Goal: Task Accomplishment & Management: Use online tool/utility

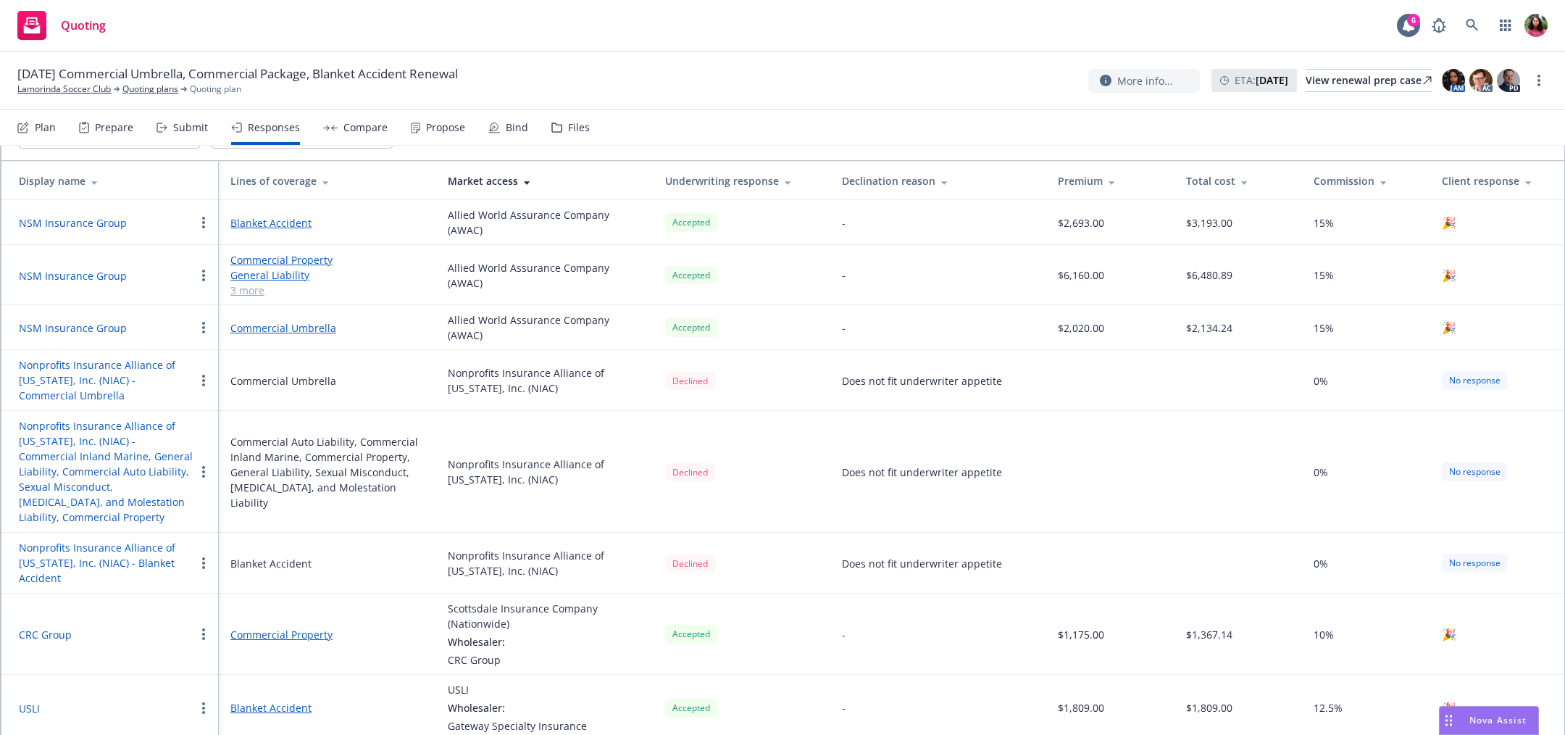
scroll to position [122, 0]
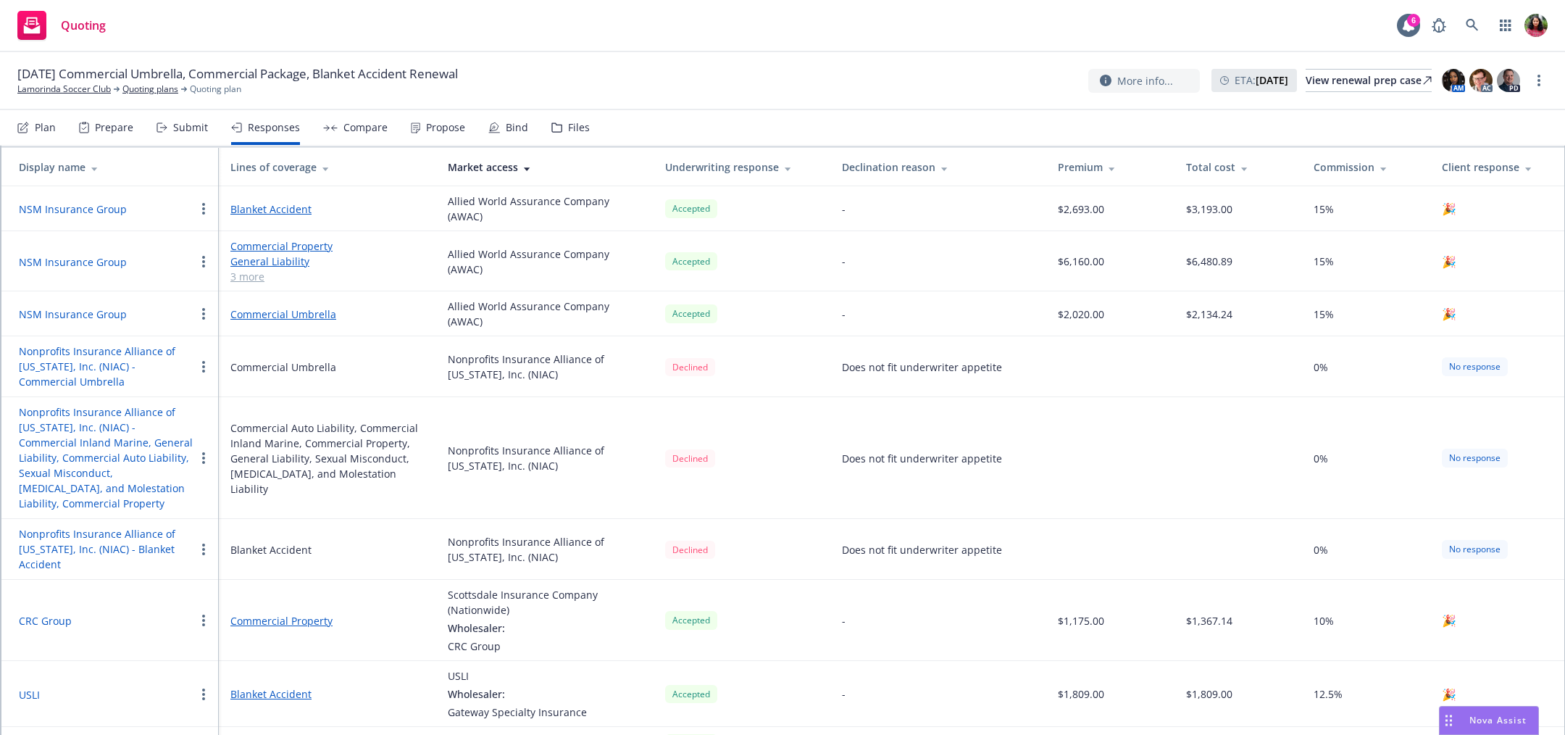
click at [122, 348] on button "Nonprofits Insurance Alliance of California, Inc. (NIAC) - Commercial Umbrella" at bounding box center [107, 366] width 176 height 46
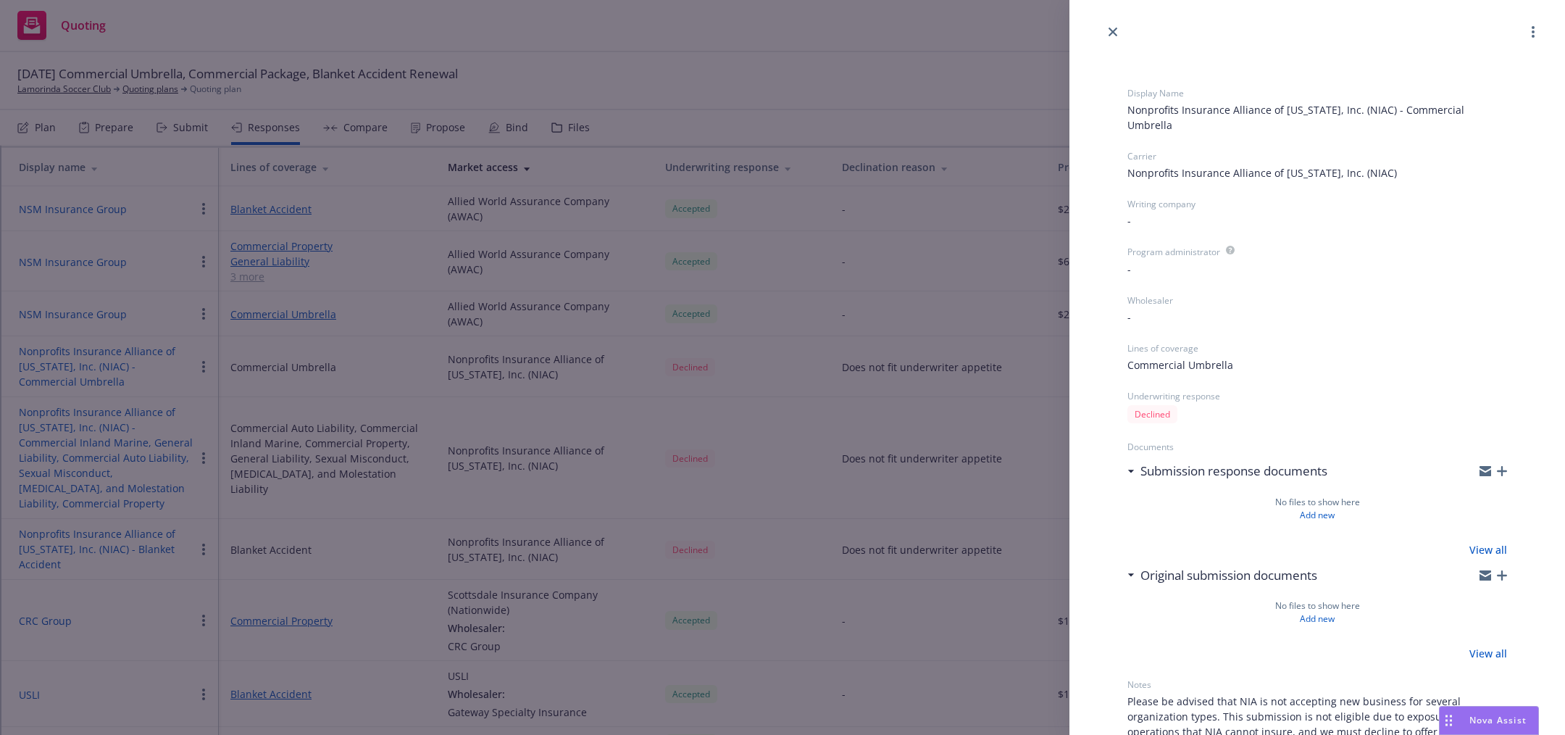
click at [1156, 319] on div "-" at bounding box center [1317, 316] width 380 height 15
click at [1134, 309] on div "-" at bounding box center [1317, 316] width 380 height 15
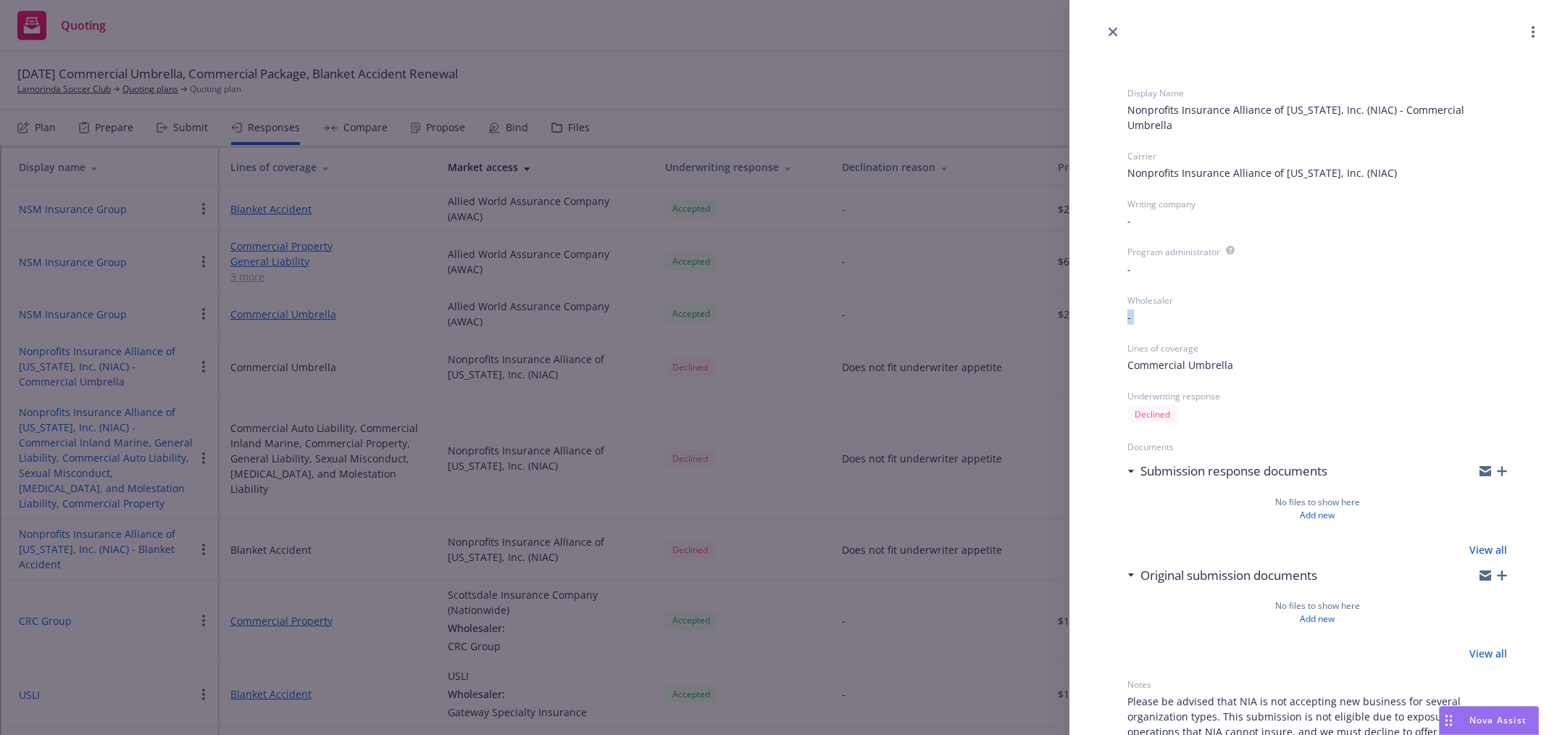
click at [1146, 309] on div "-" at bounding box center [1317, 316] width 380 height 15
click at [1110, 31] on icon "close" at bounding box center [1112, 32] width 9 height 9
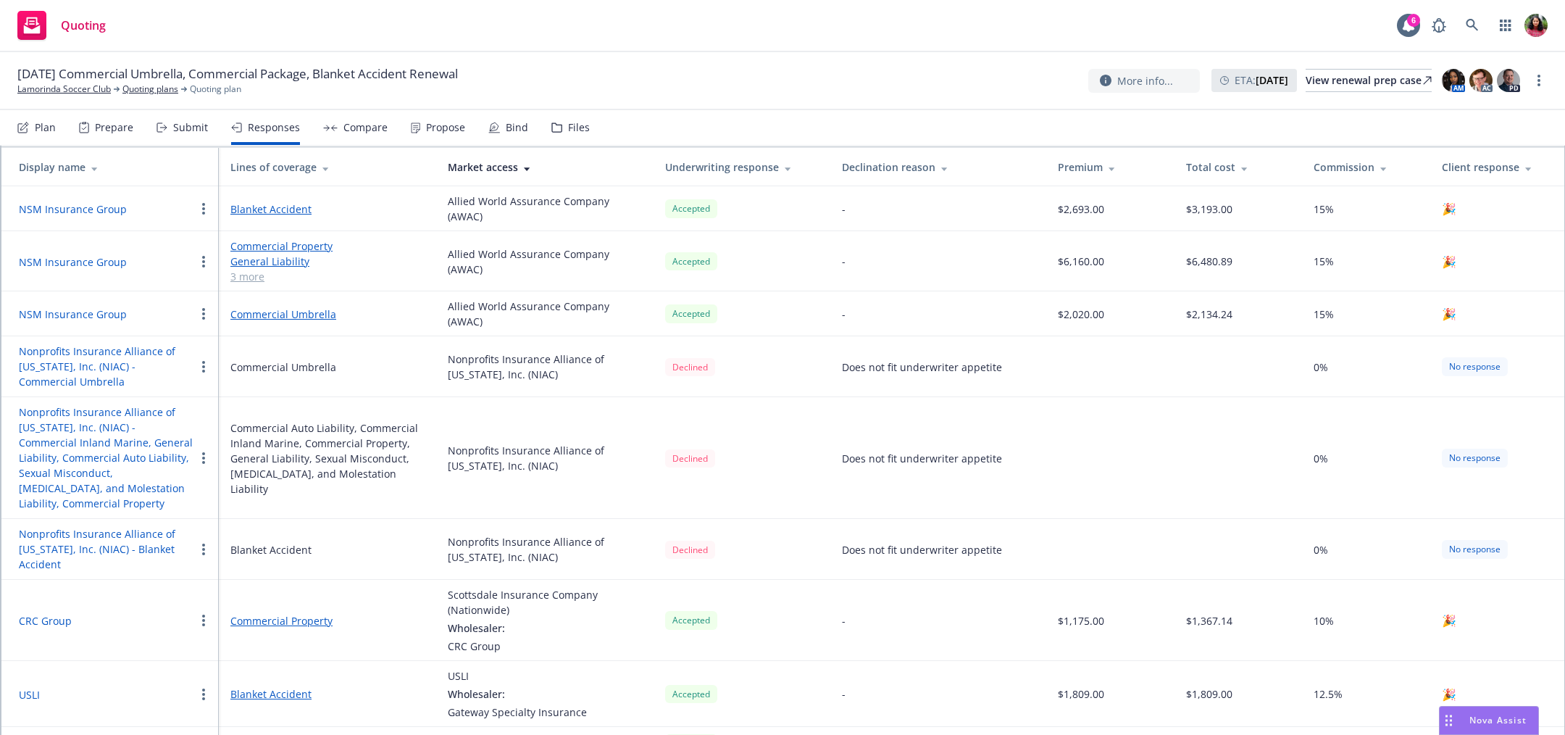
click at [80, 306] on button "NSM Insurance Group" at bounding box center [73, 313] width 108 height 15
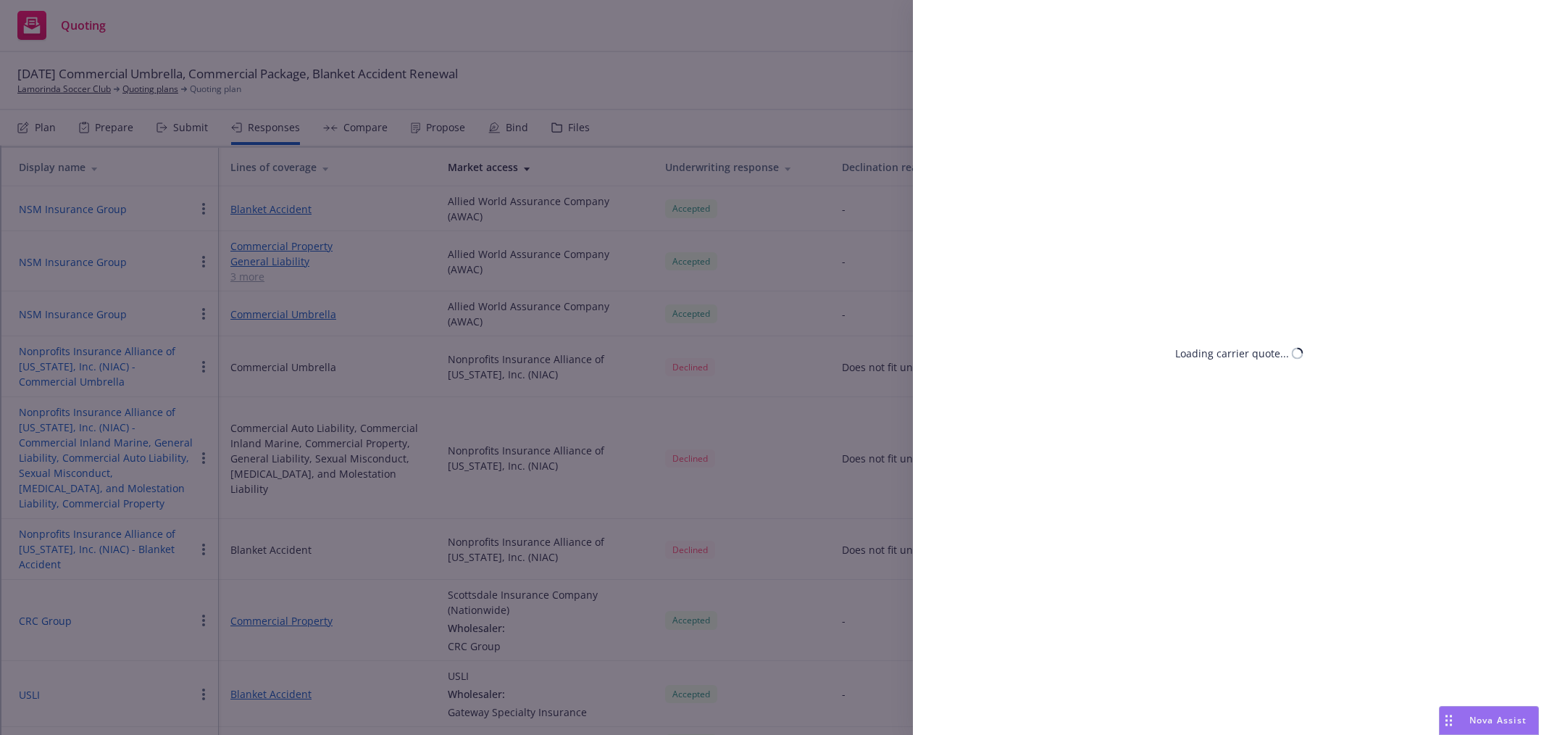
select select "CA"
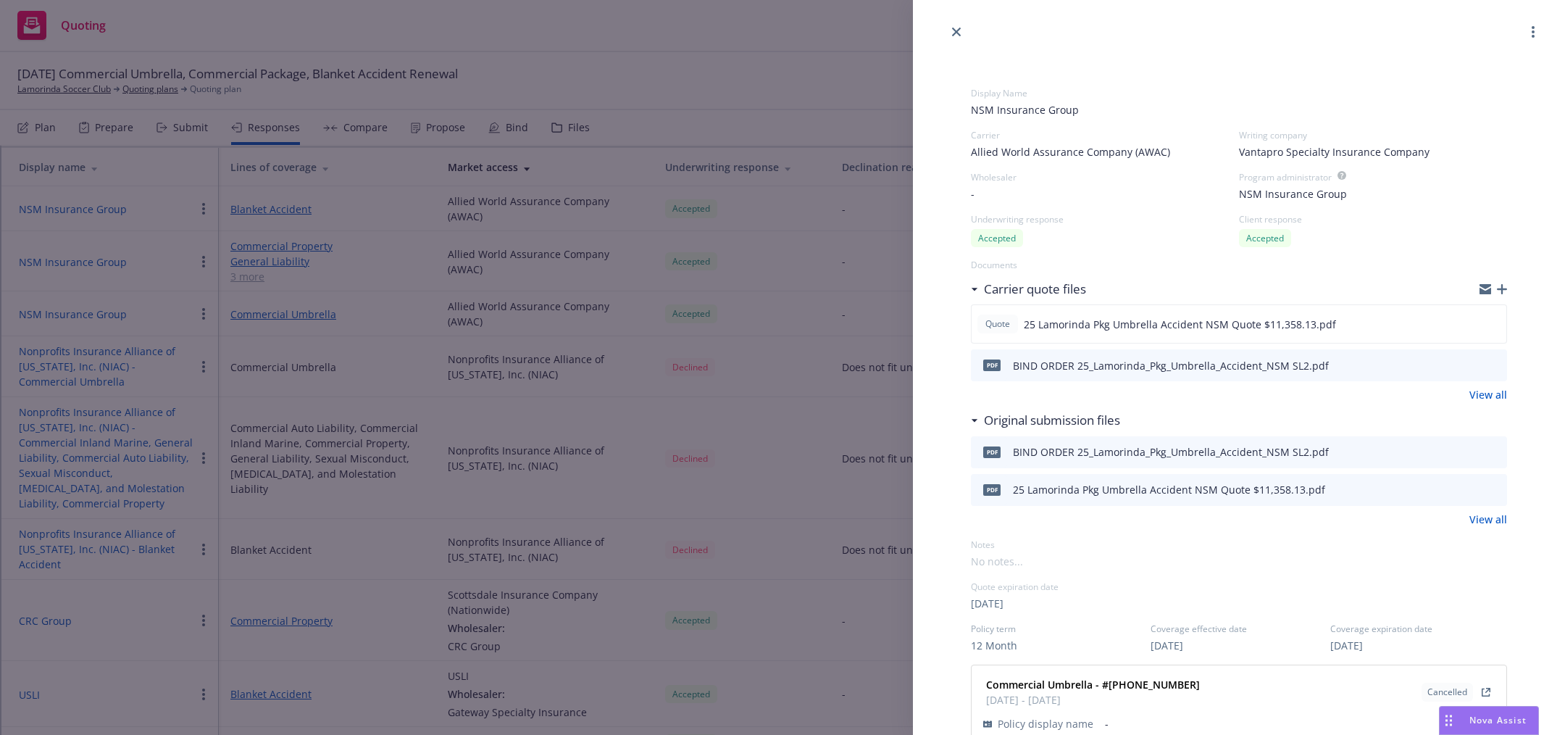
click at [1006, 186] on div "-" at bounding box center [1105, 193] width 268 height 15
click at [973, 190] on span "-" at bounding box center [973, 193] width 4 height 15
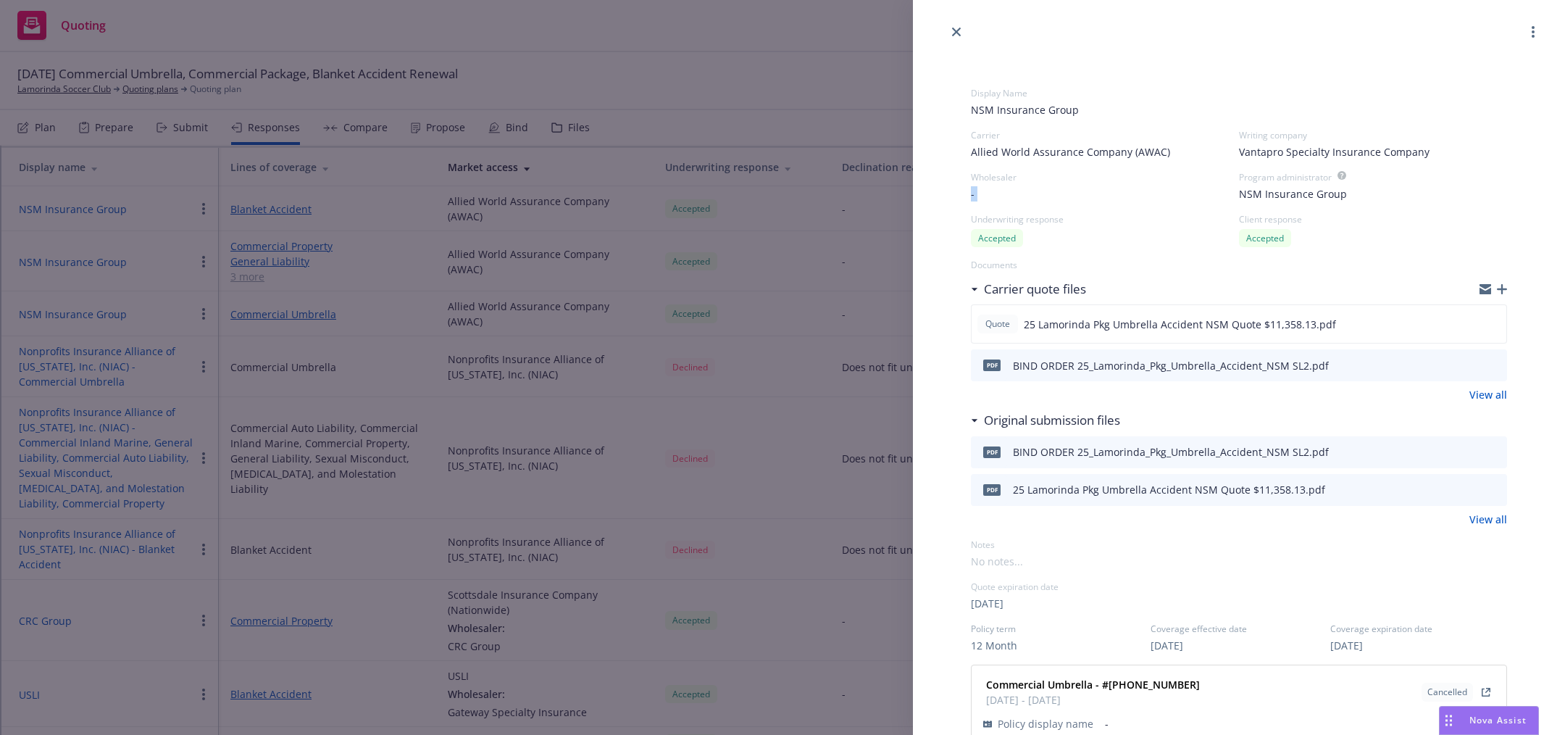
click at [1524, 30] on button "button" at bounding box center [1532, 31] width 17 height 17
click at [1224, 81] on div "Display Name NSM Insurance Group Carrier Allied World Assurance Company (AWAC) …" at bounding box center [1239, 676] width 536 height 1224
click at [1048, 108] on span "NSM Insurance Group" at bounding box center [1239, 109] width 536 height 15
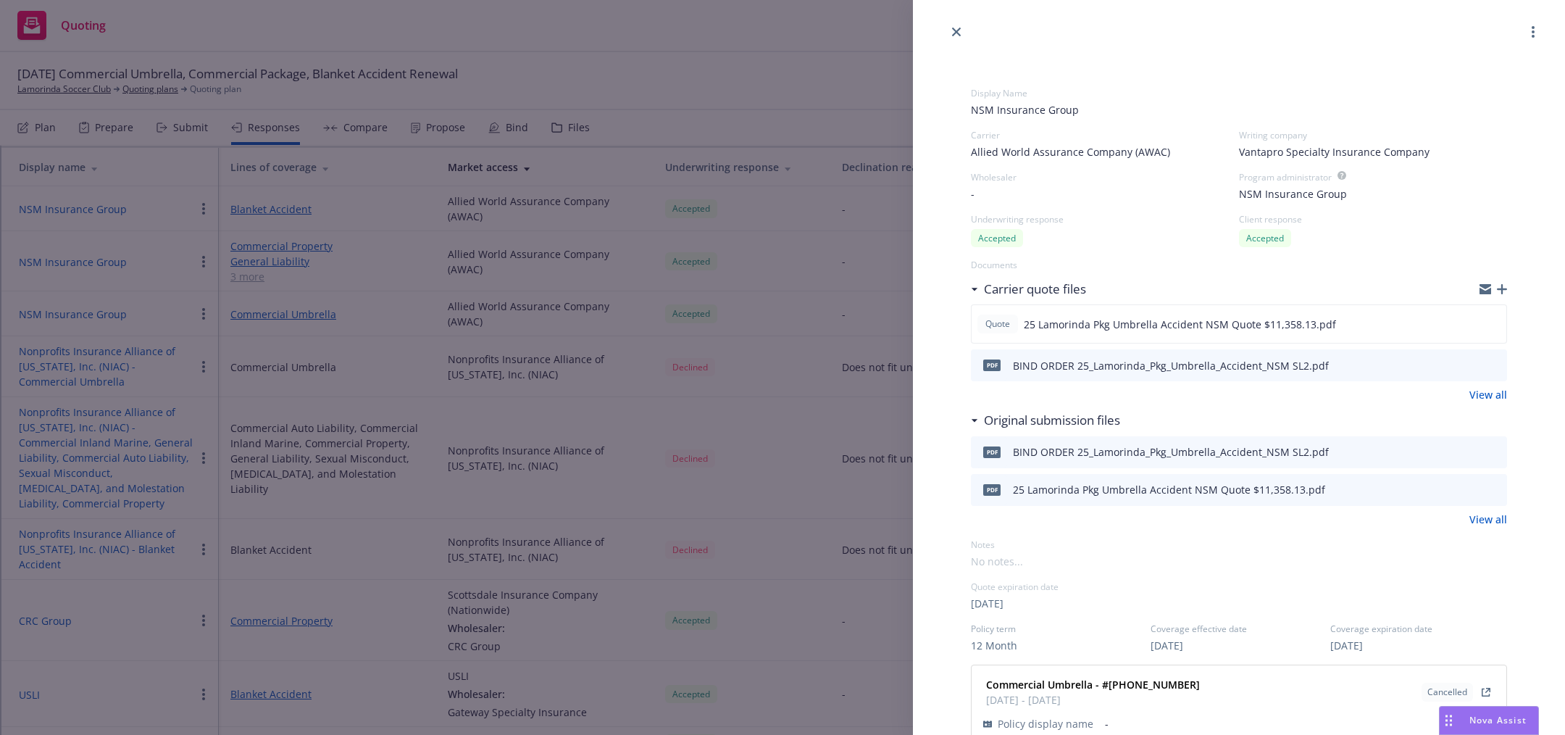
click at [948, 24] on div at bounding box center [1239, 20] width 652 height 41
click at [950, 27] on link "close" at bounding box center [956, 31] width 17 height 17
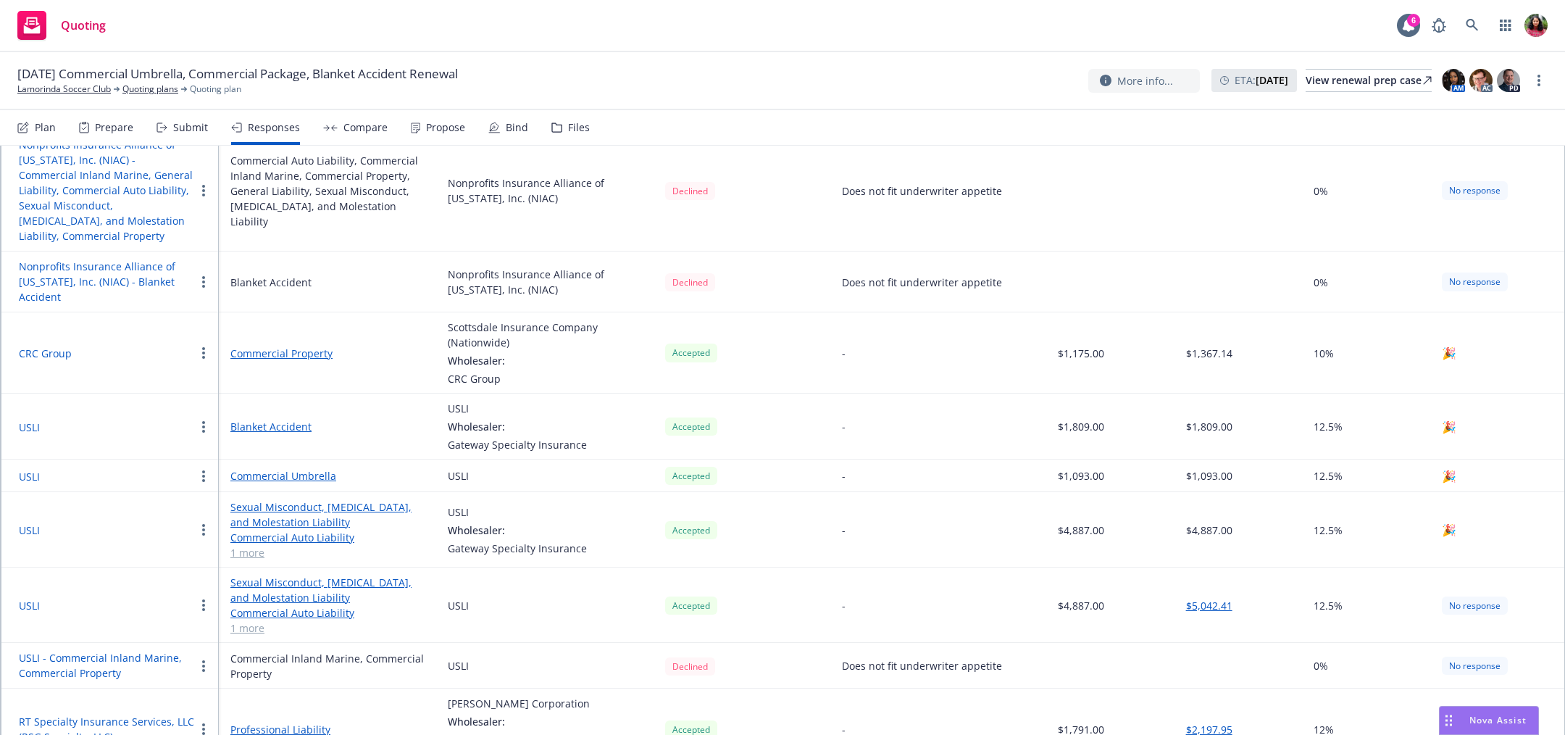
scroll to position [398, 0]
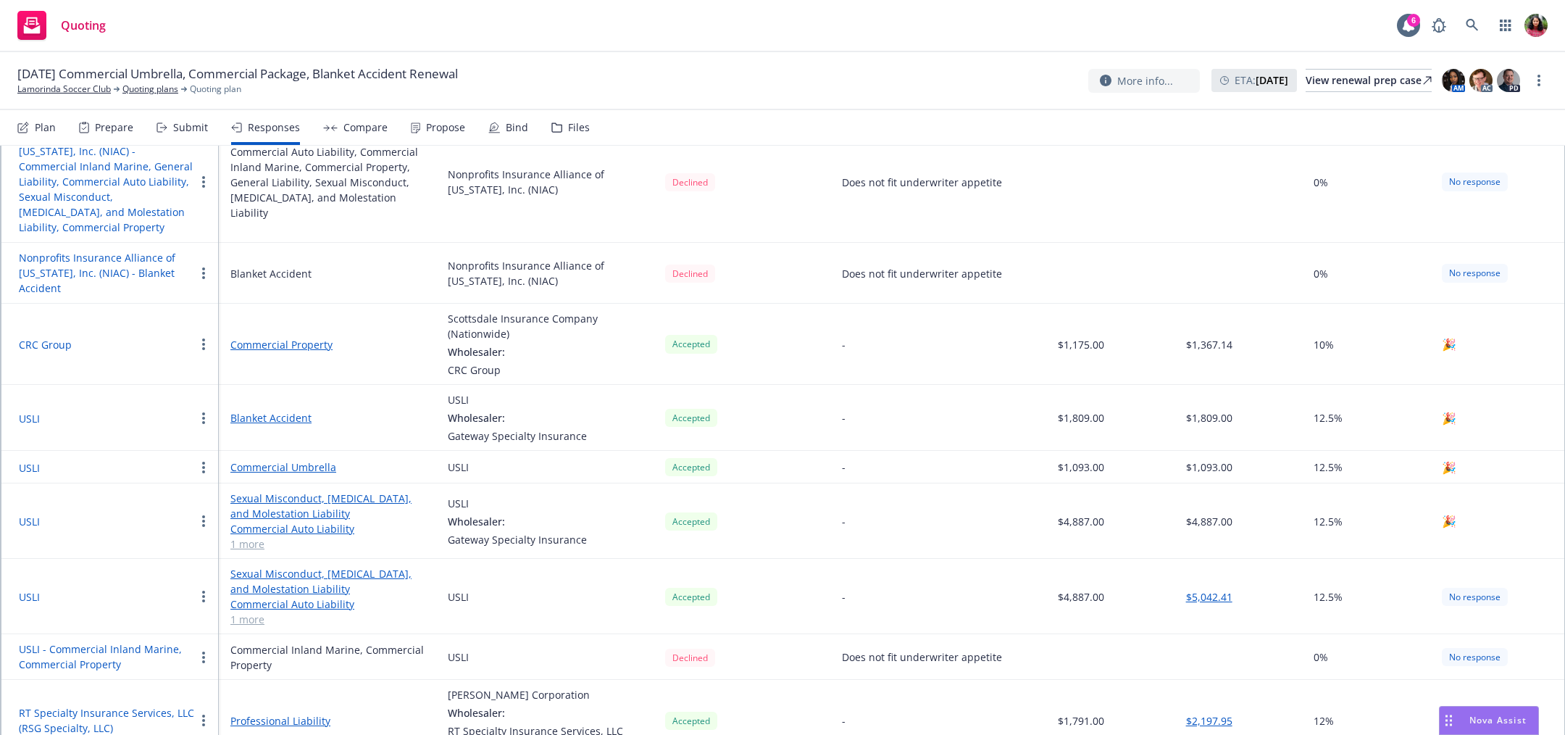
click at [202, 412] on icon "button" at bounding box center [203, 418] width 3 height 12
click at [25, 411] on button "USLI" at bounding box center [29, 418] width 21 height 15
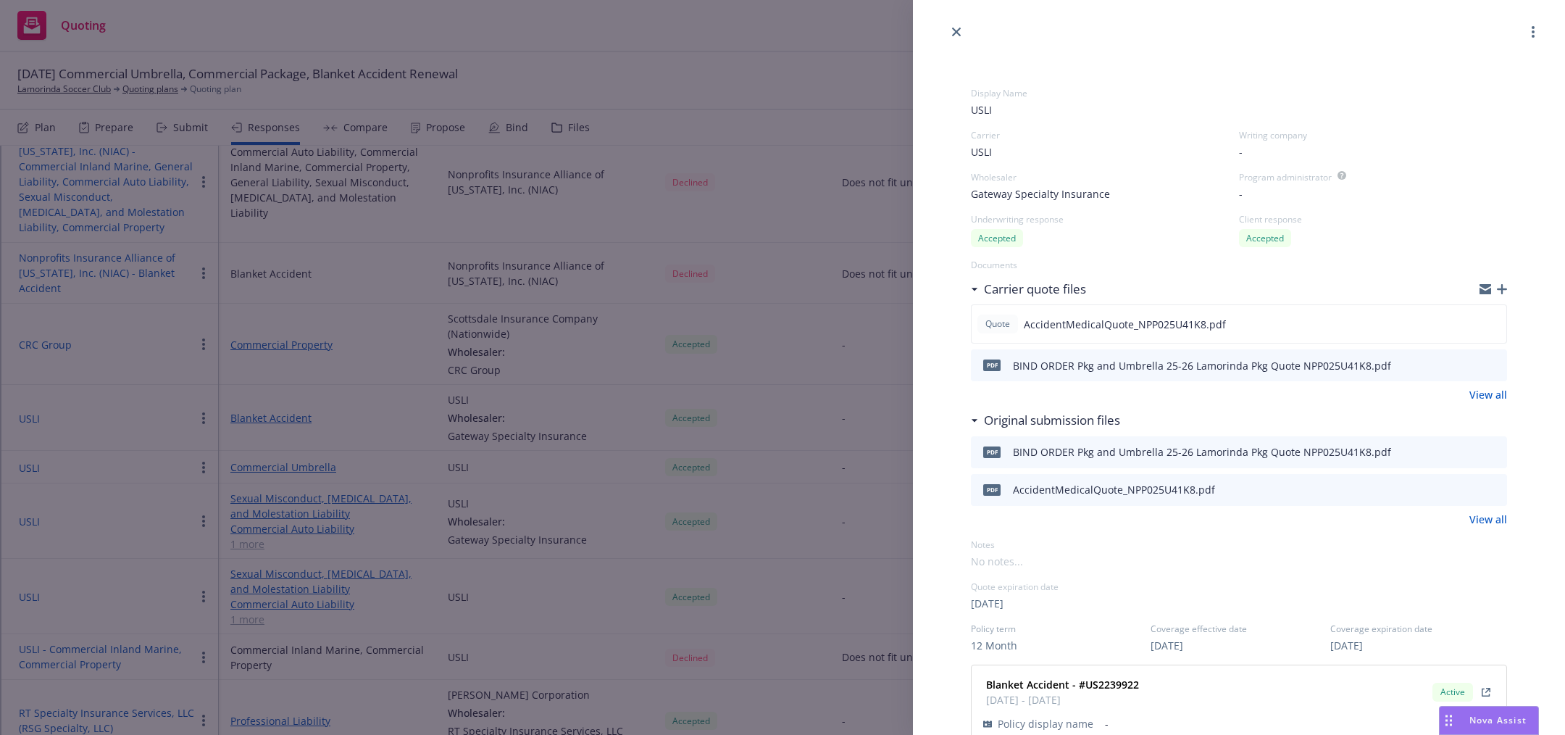
click at [990, 197] on span "Gateway Specialty Insurance" at bounding box center [1040, 193] width 139 height 15
drag, startPoint x: 998, startPoint y: 196, endPoint x: 1212, endPoint y: 201, distance: 213.8
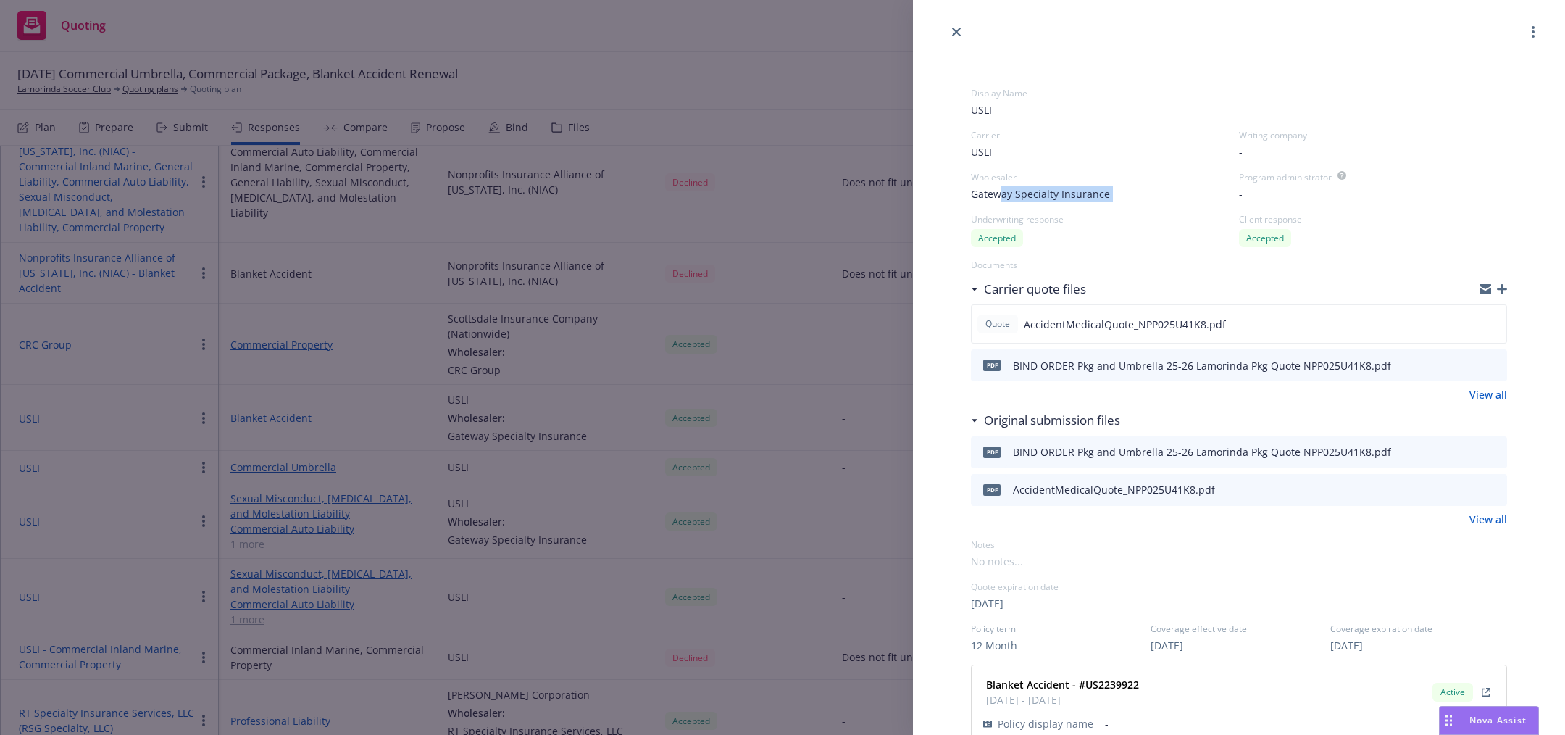
click at [1212, 201] on div "Gateway Specialty Insurance" at bounding box center [1105, 193] width 268 height 15
drag, startPoint x: 1125, startPoint y: 188, endPoint x: 946, endPoint y: 193, distance: 179.0
click at [946, 193] on div "Display Name USLI Carrier USLI Writing company - Wholesaler Gateway Specialty I…" at bounding box center [1239, 699] width 652 height 1316
click at [992, 131] on div "Carrier" at bounding box center [1105, 135] width 268 height 12
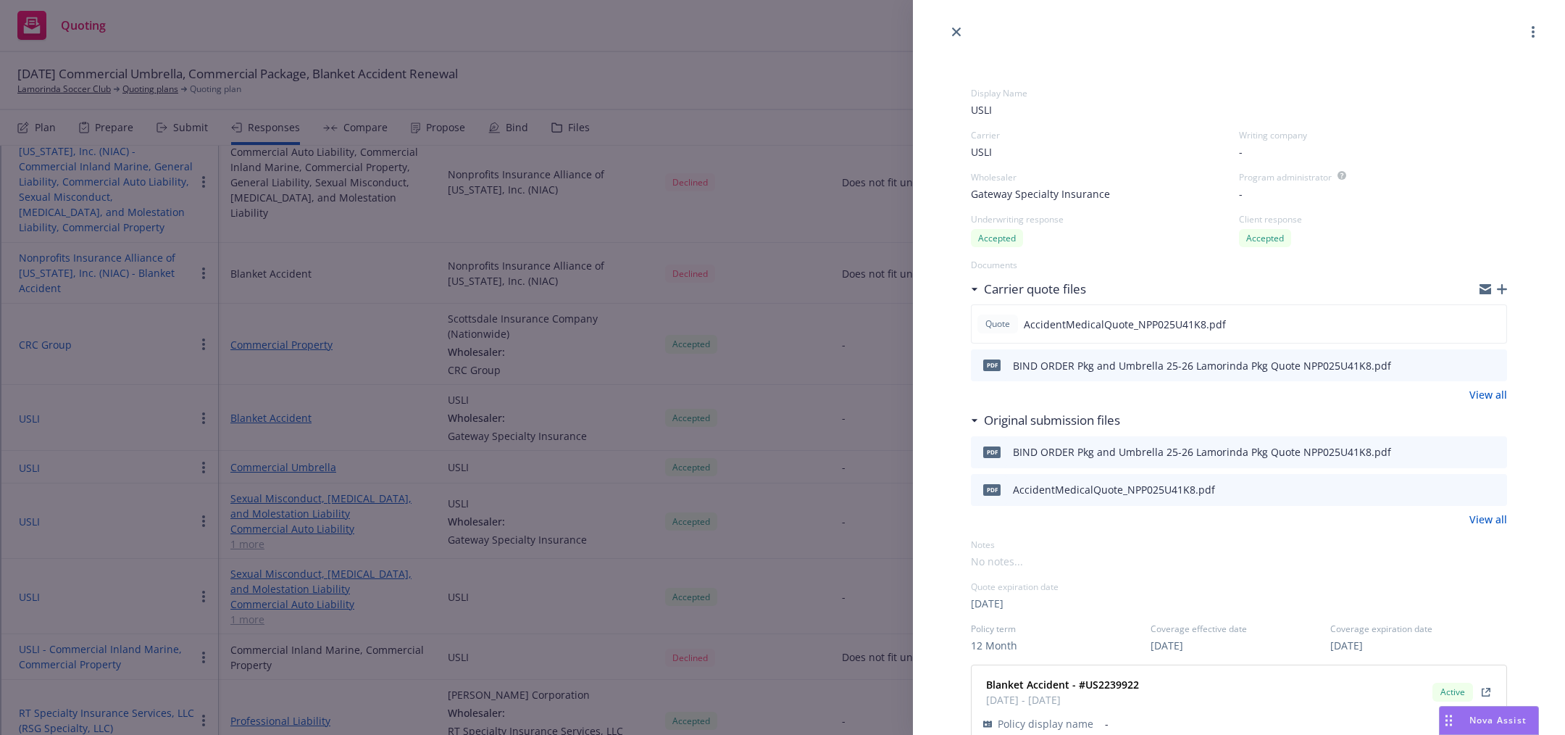
click at [988, 157] on span "USLI" at bounding box center [981, 151] width 21 height 15
click at [822, 383] on div "Display Name USLI Carrier USLI Writing company - Wholesaler Gateway Specialty I…" at bounding box center [782, 367] width 1565 height 735
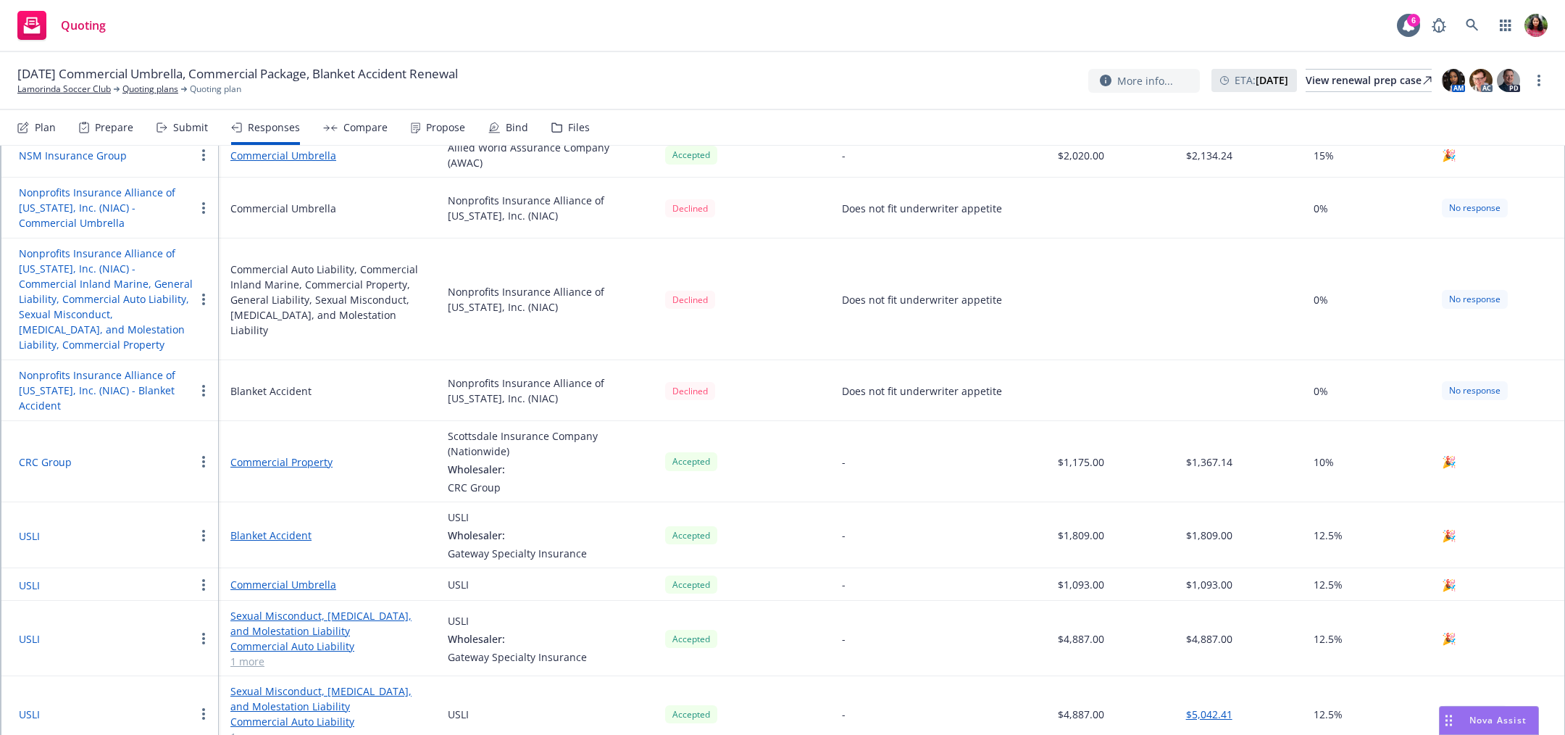
scroll to position [398, 0]
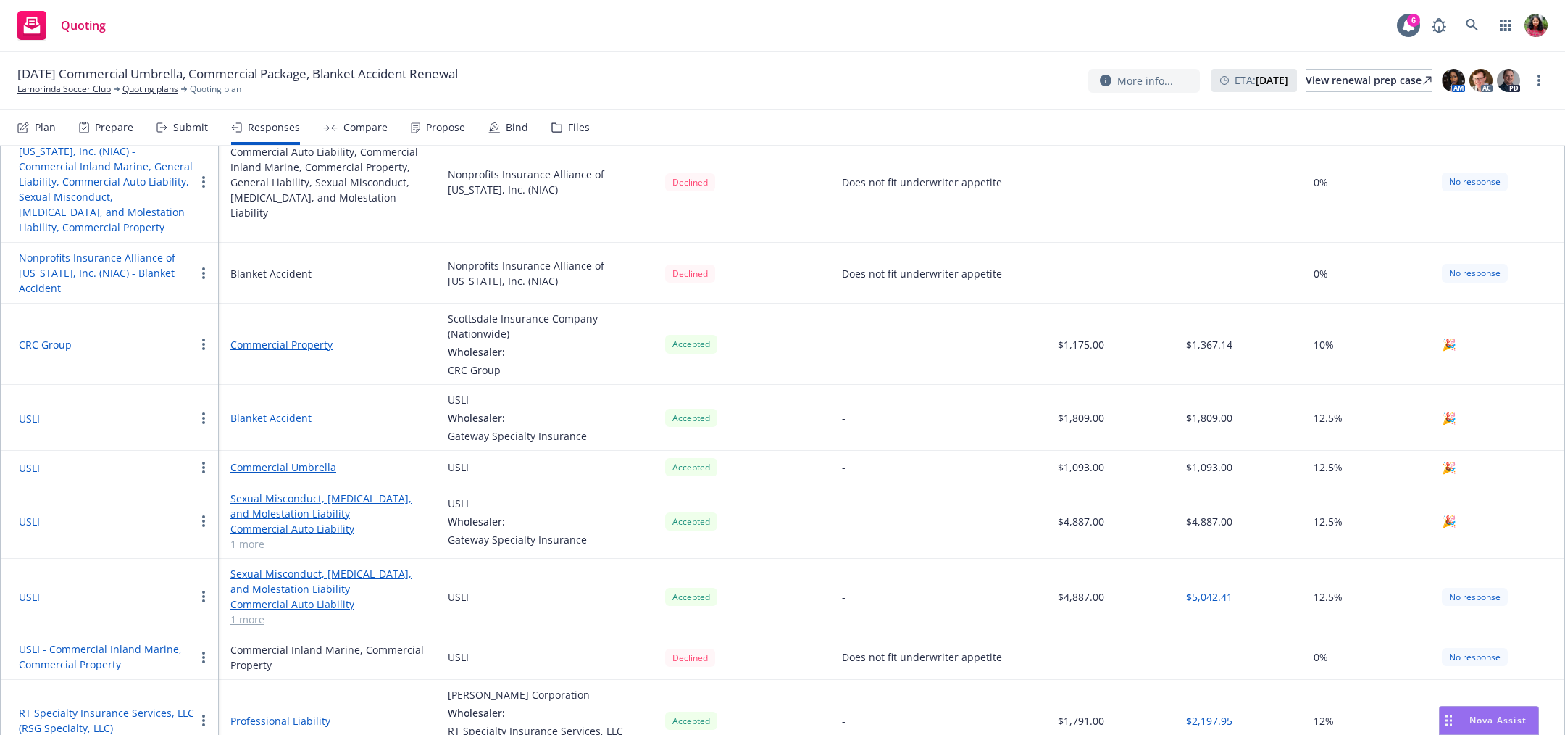
click at [31, 589] on button "USLI" at bounding box center [29, 596] width 21 height 15
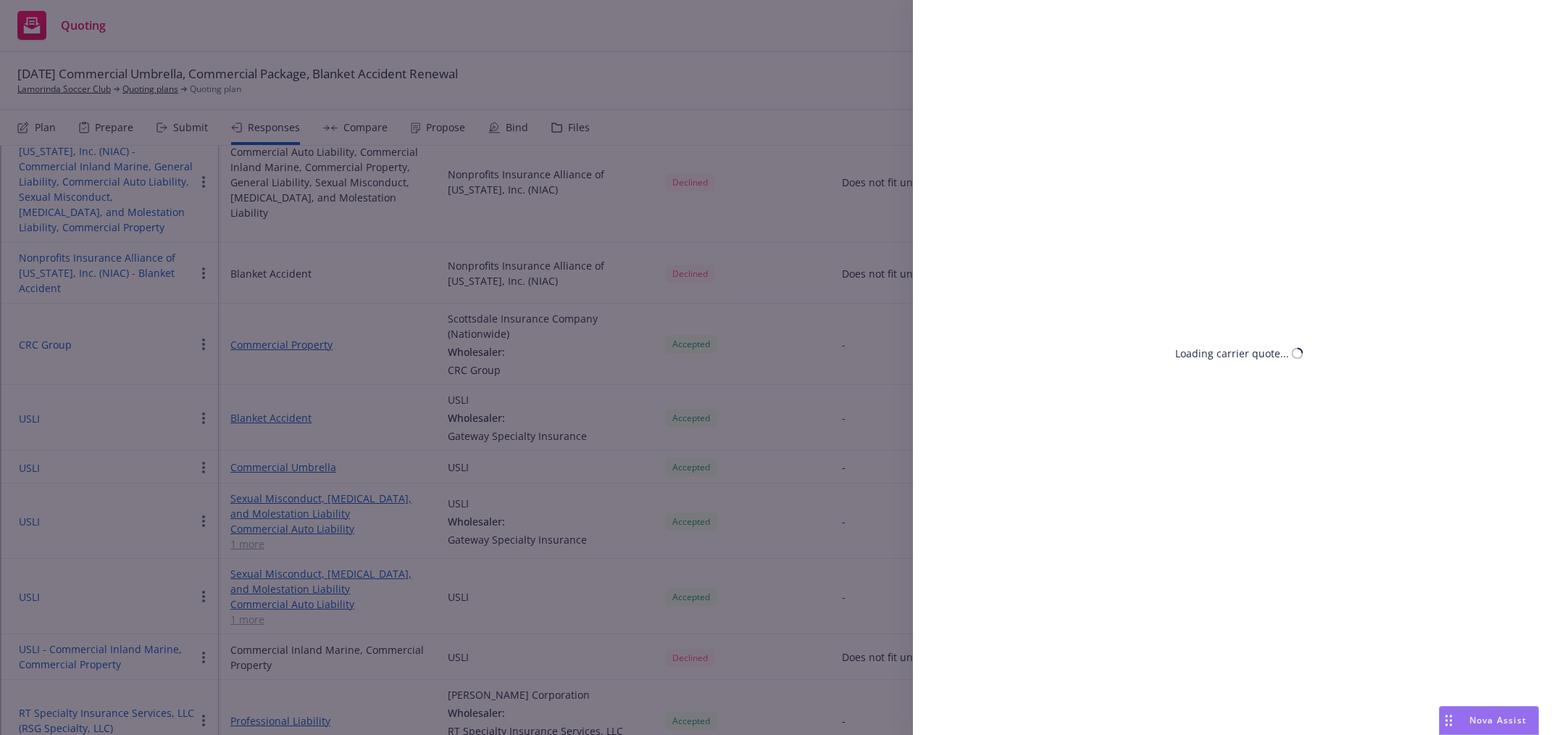
select select "CA"
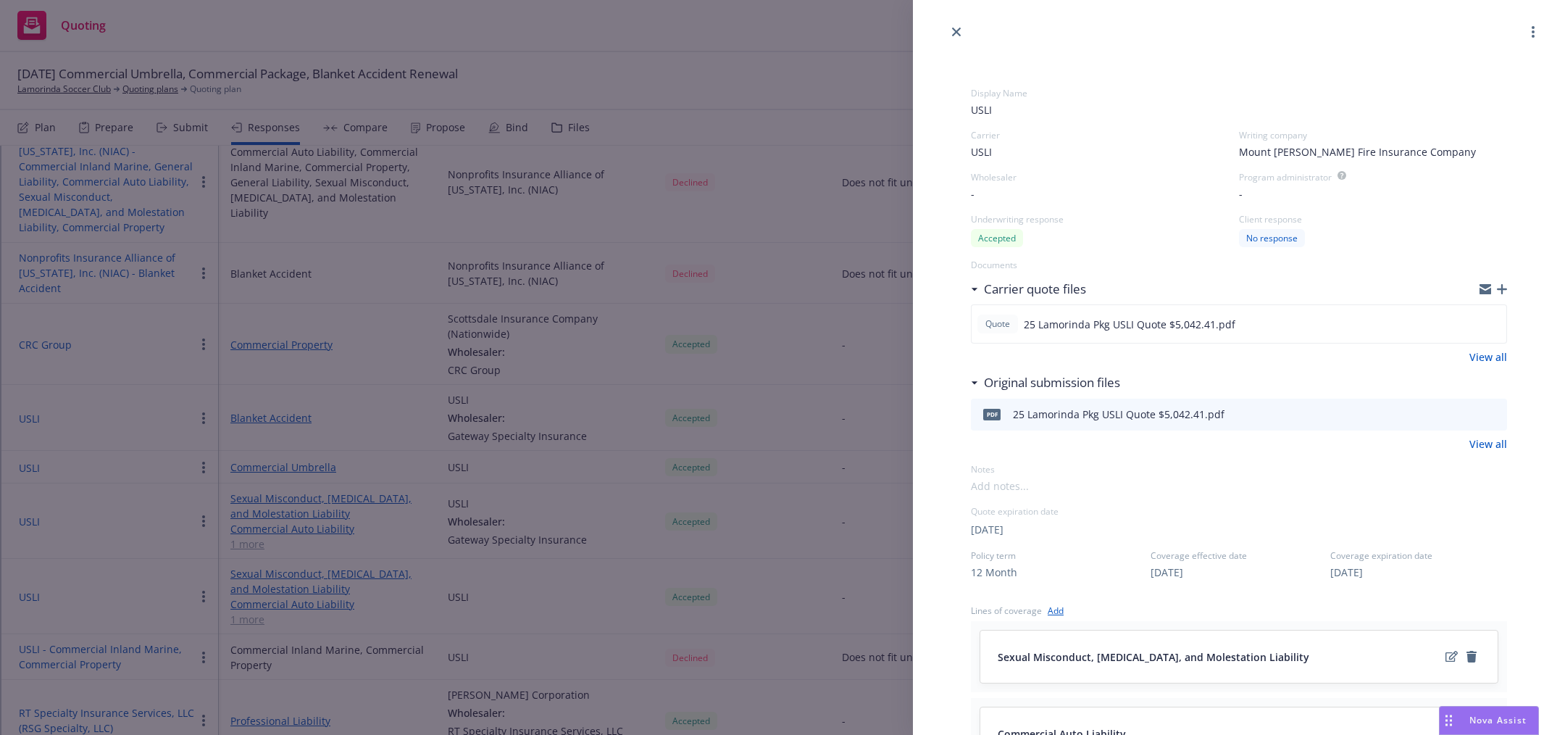
click at [985, 188] on div "-" at bounding box center [1105, 193] width 268 height 15
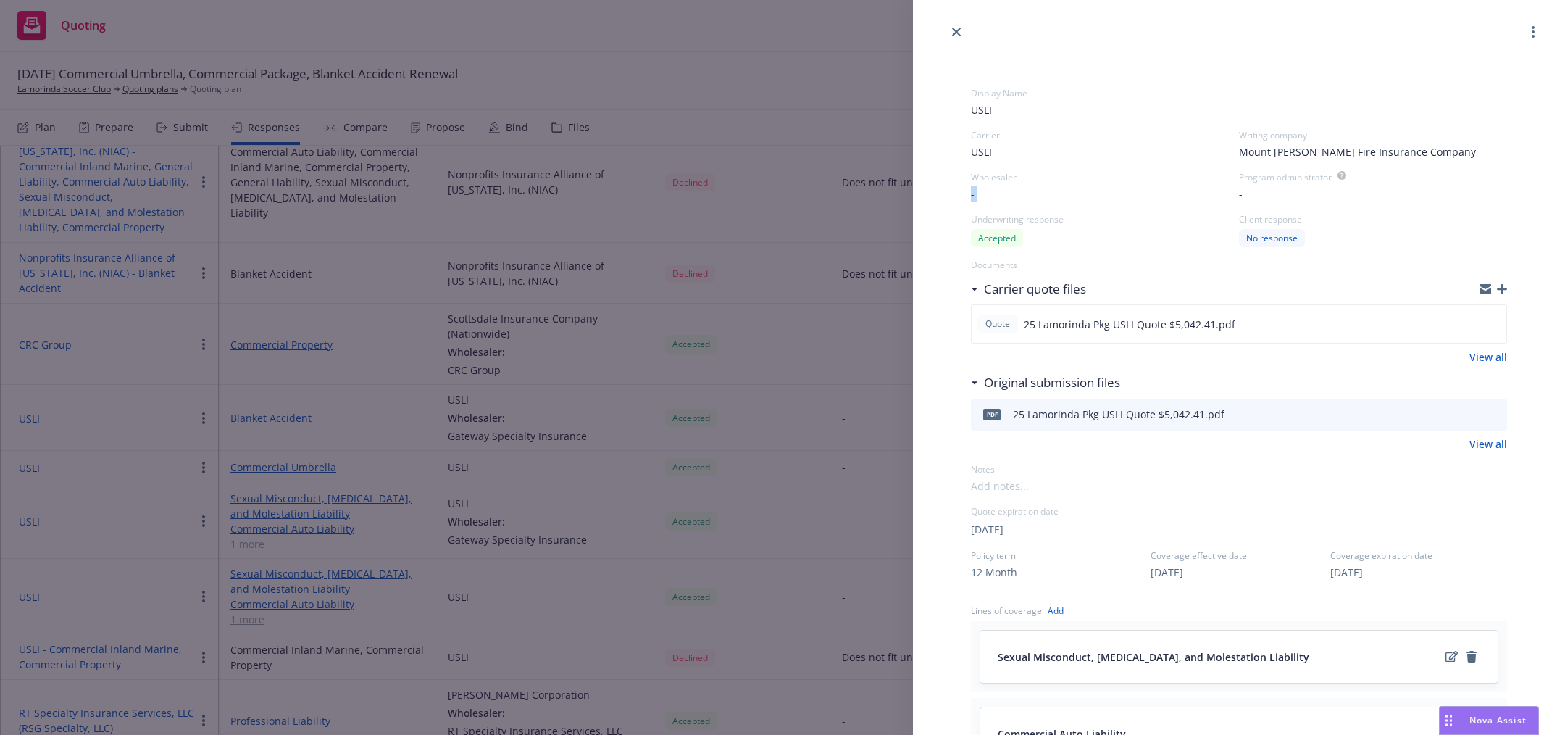
click at [985, 188] on div "-" at bounding box center [1105, 193] width 268 height 15
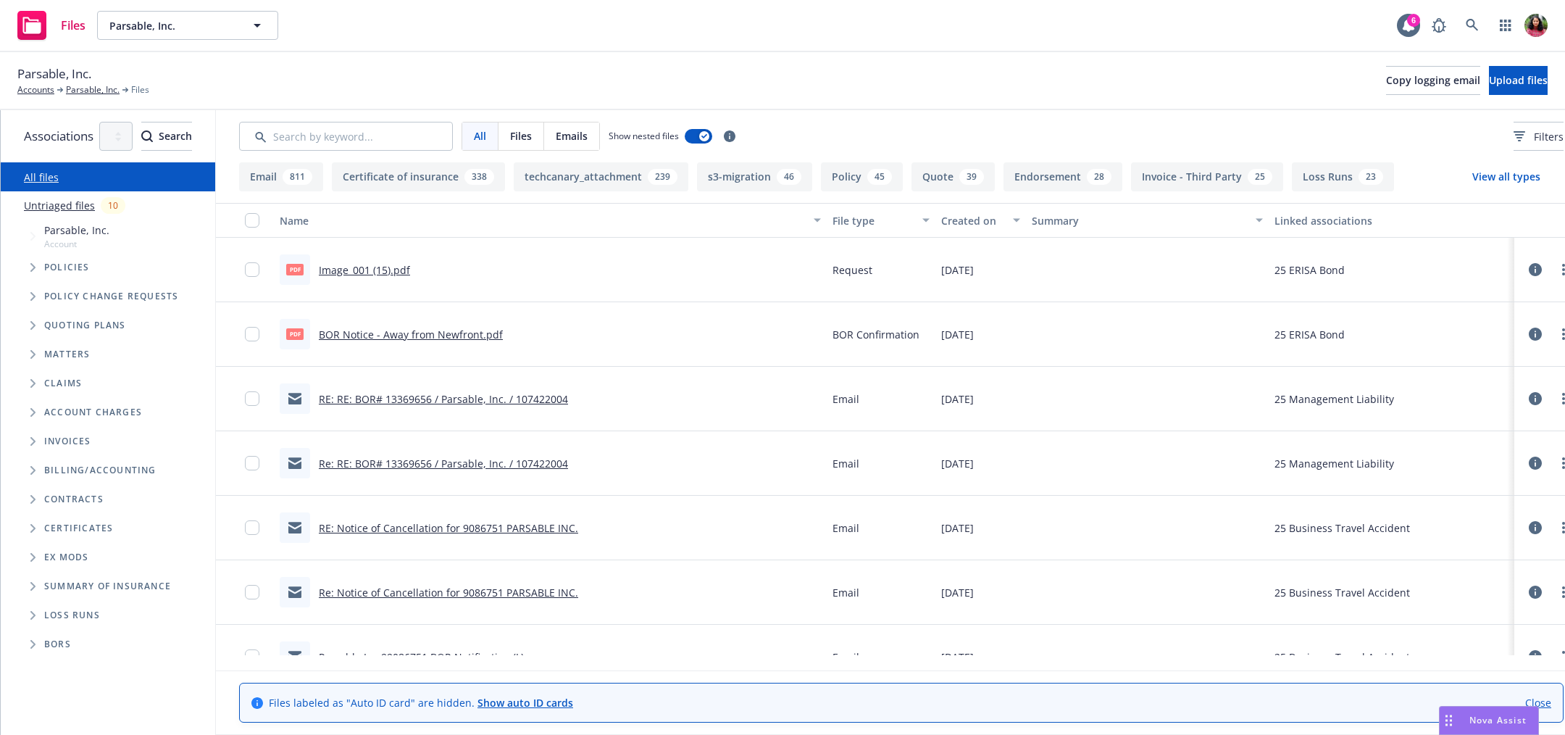
click at [659, 343] on div "pdf BOR Notice - Away from Newfront.pdf" at bounding box center [550, 334] width 553 height 64
drag, startPoint x: 1456, startPoint y: 225, endPoint x: 1555, endPoint y: 230, distance: 99.4
click at [1555, 230] on div "Associations All years 2027 2026 2025 2024 2023 2022 2021 2020 2019 2018 2017 2…" at bounding box center [783, 422] width 1564 height 624
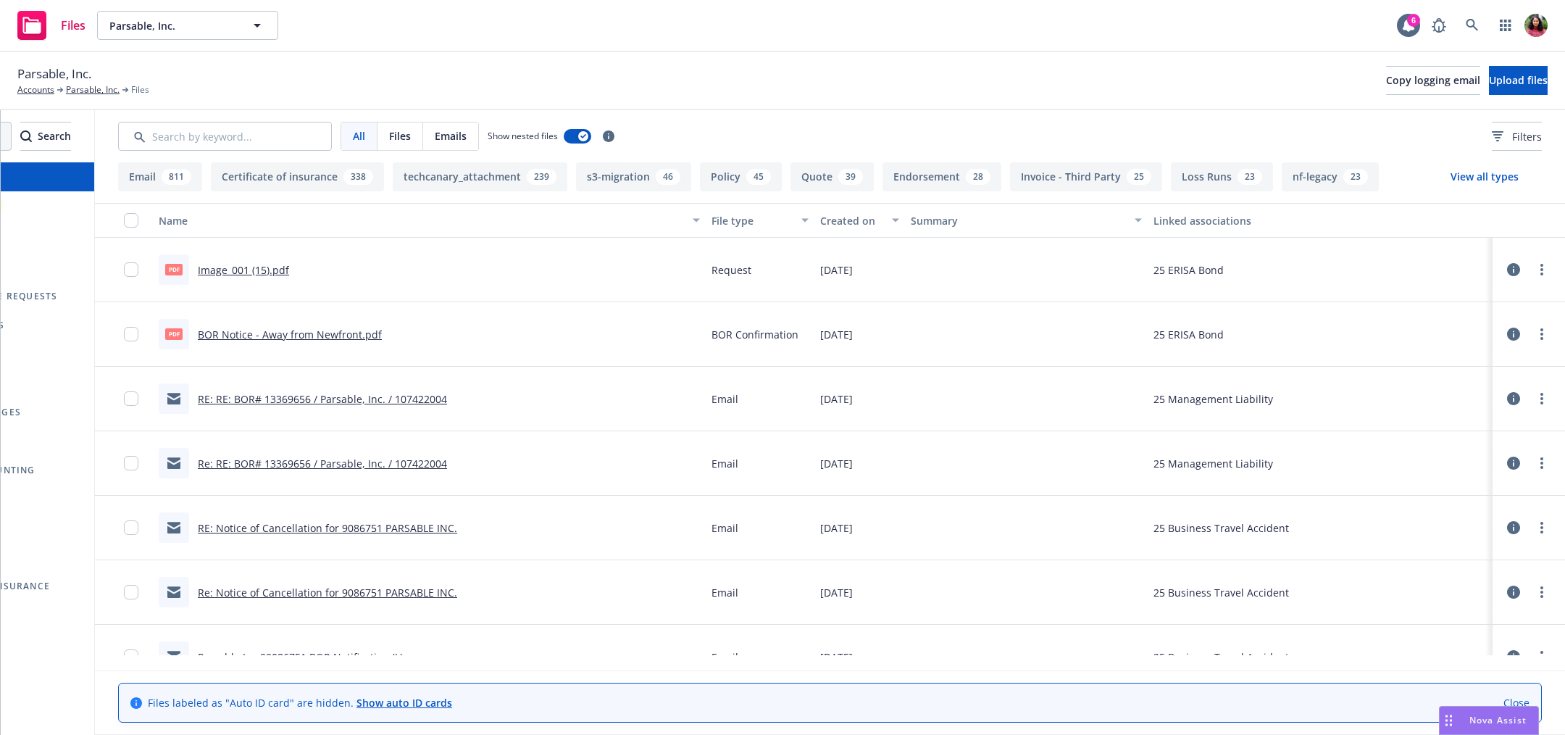
click at [1376, 414] on div "25 Management Liability" at bounding box center [1320, 399] width 345 height 64
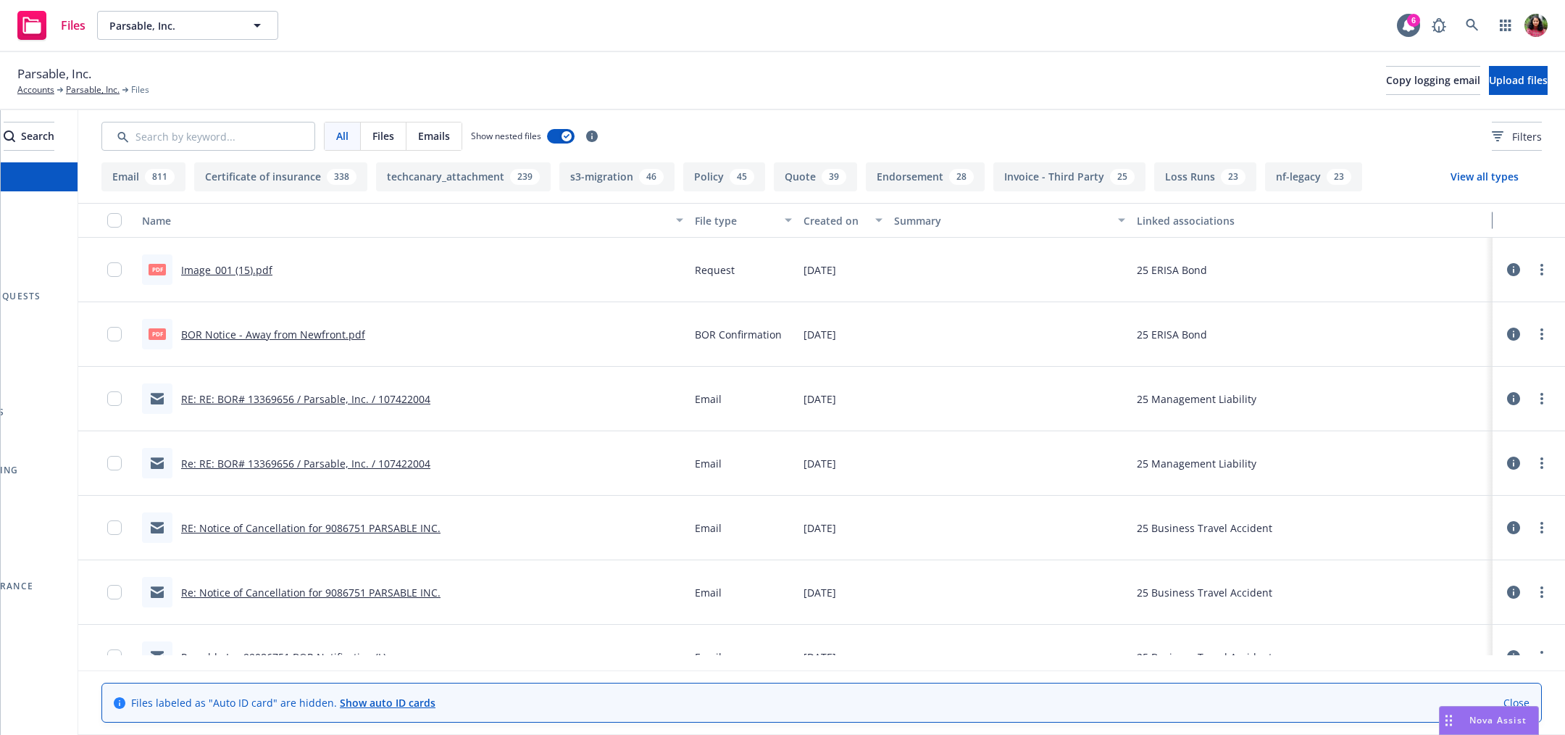
drag, startPoint x: 1457, startPoint y: 225, endPoint x: 1474, endPoint y: 219, distance: 17.9
click at [1482, 219] on div "button" at bounding box center [1485, 220] width 7 height 33
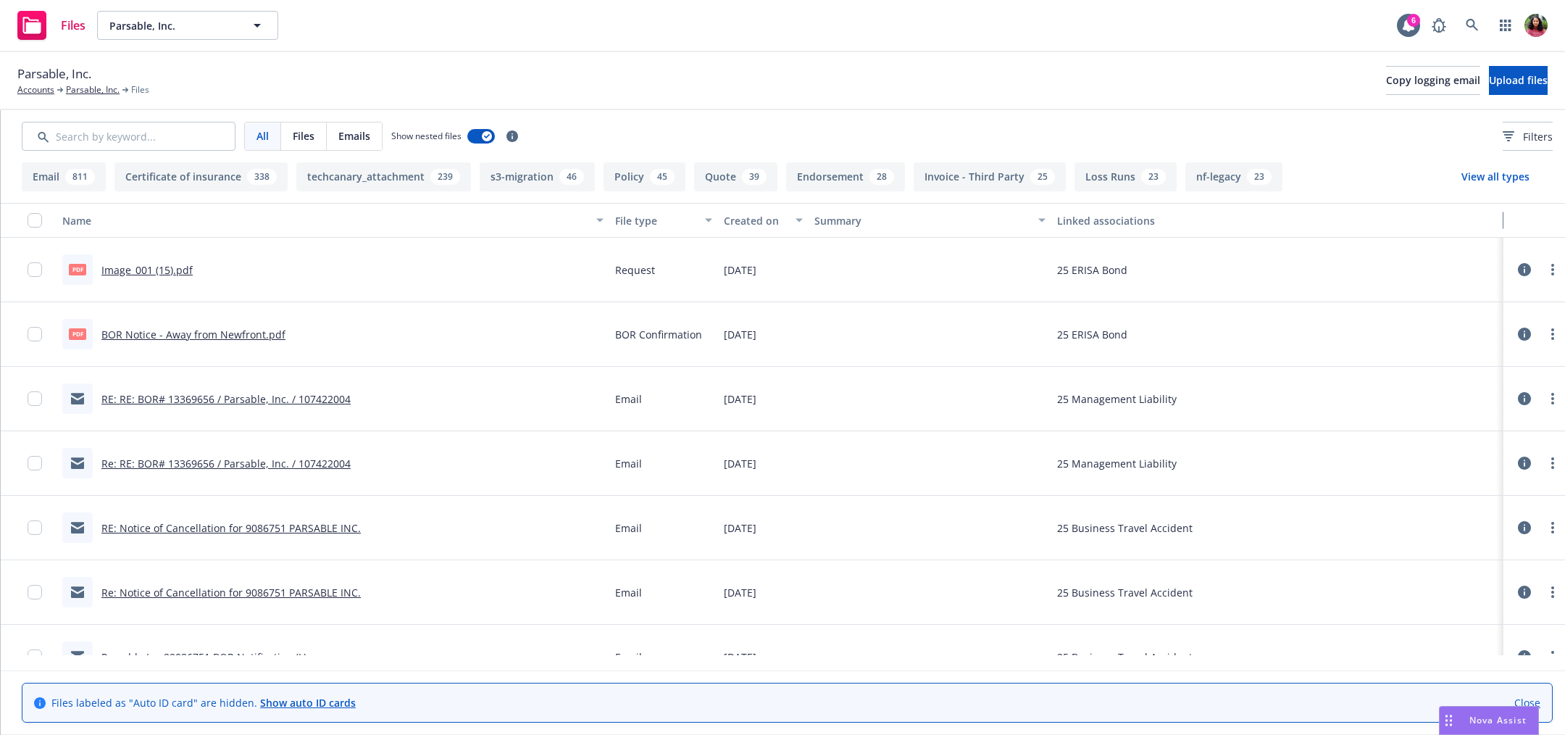
drag, startPoint x: 1474, startPoint y: 219, endPoint x: 1564, endPoint y: 219, distance: 90.6
click at [1564, 219] on div "Associations All years 2027 2026 2025 2024 2023 2022 2021 2020 2019 2018 2017 2…" at bounding box center [783, 422] width 1564 height 624
click at [1051, 429] on div at bounding box center [929, 399] width 243 height 64
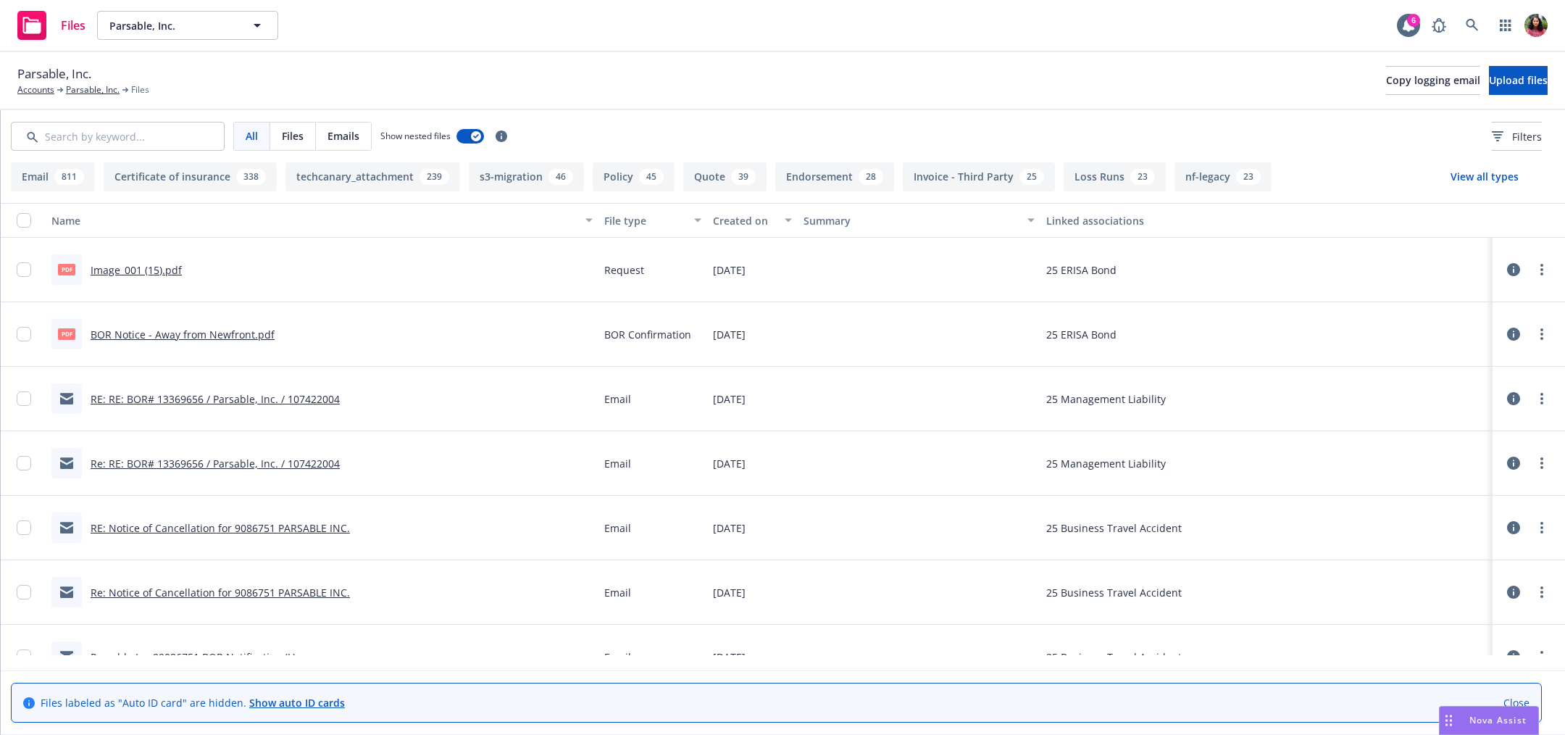
scroll to position [0, 0]
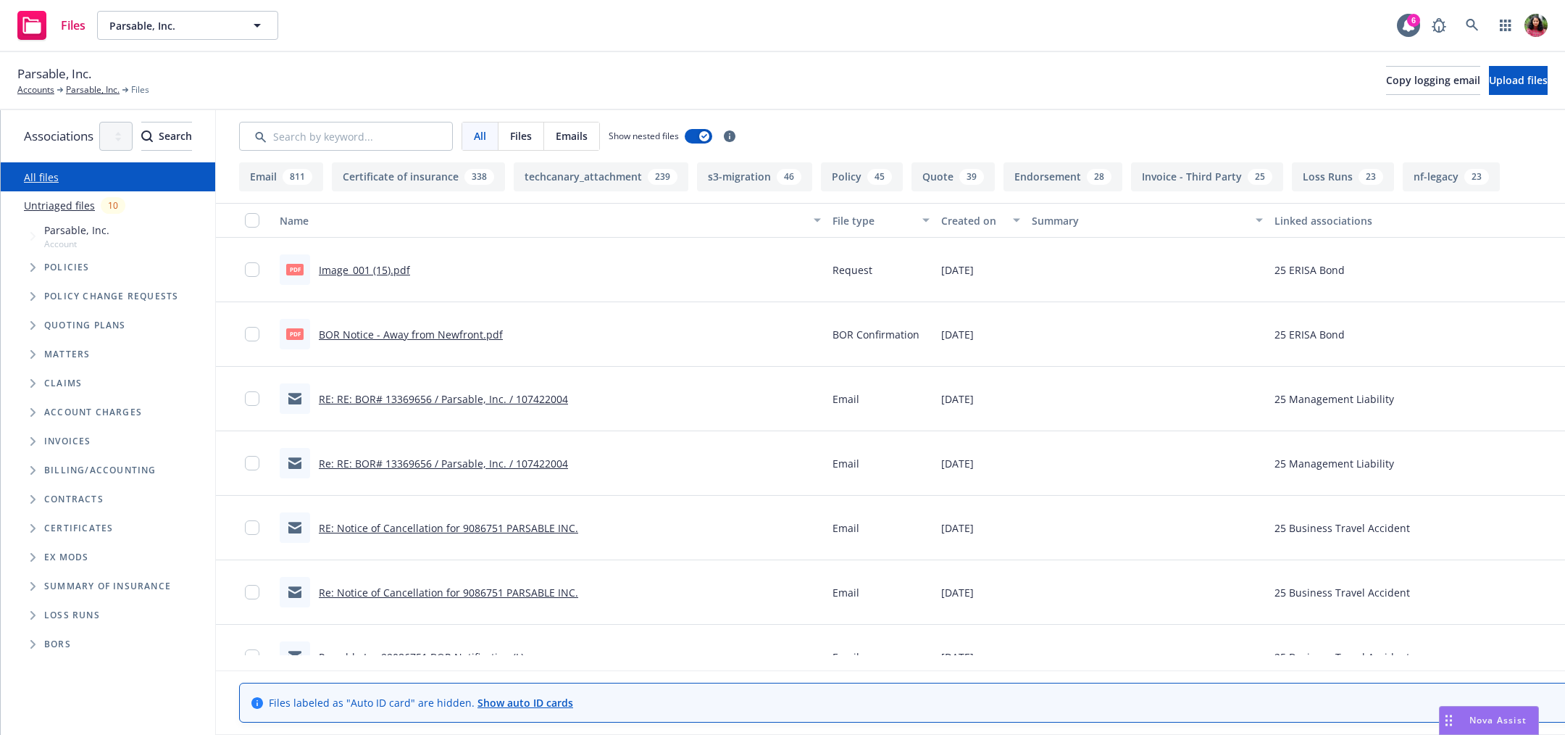
click at [1026, 632] on div "06/09/2025" at bounding box center [980, 656] width 91 height 64
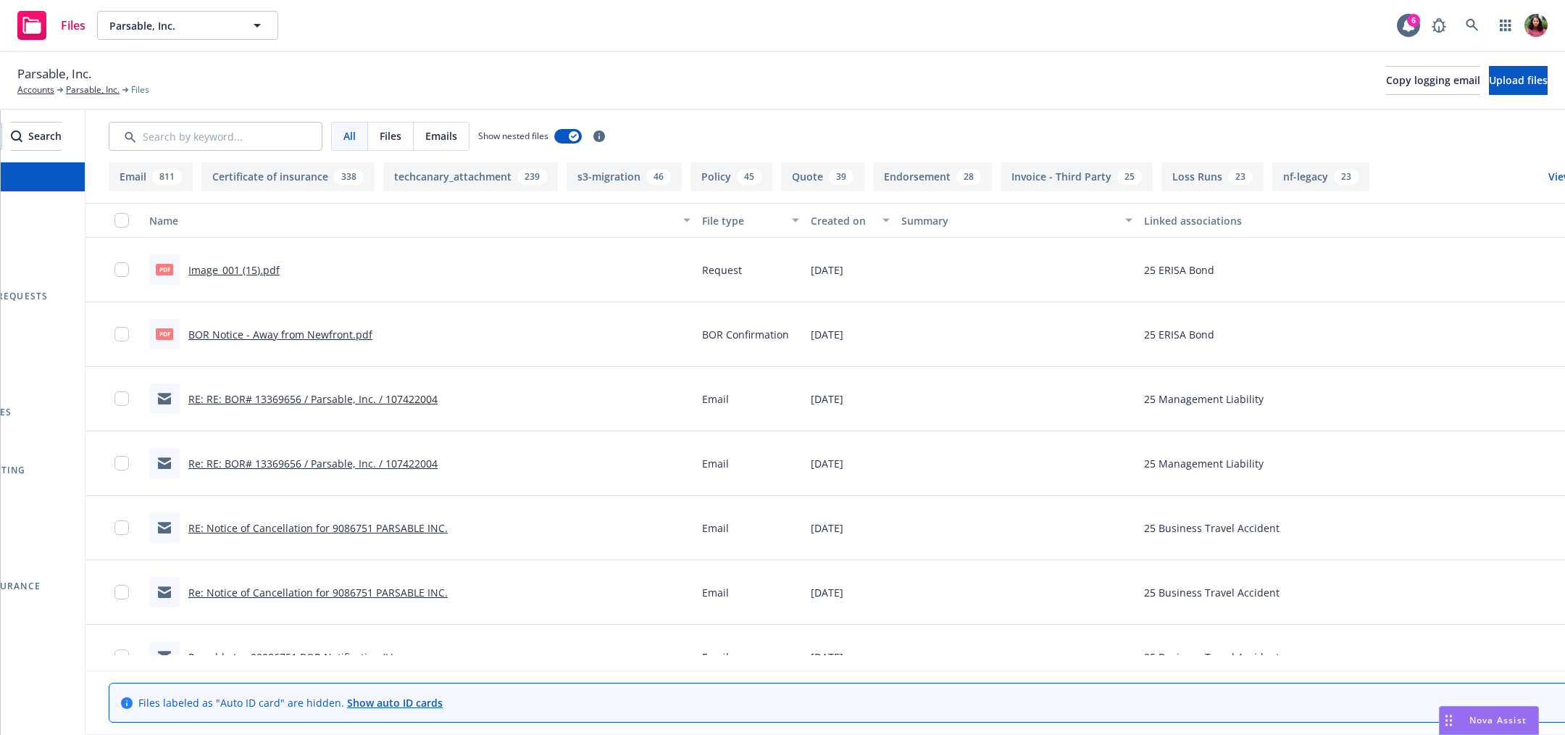
scroll to position [0, 325]
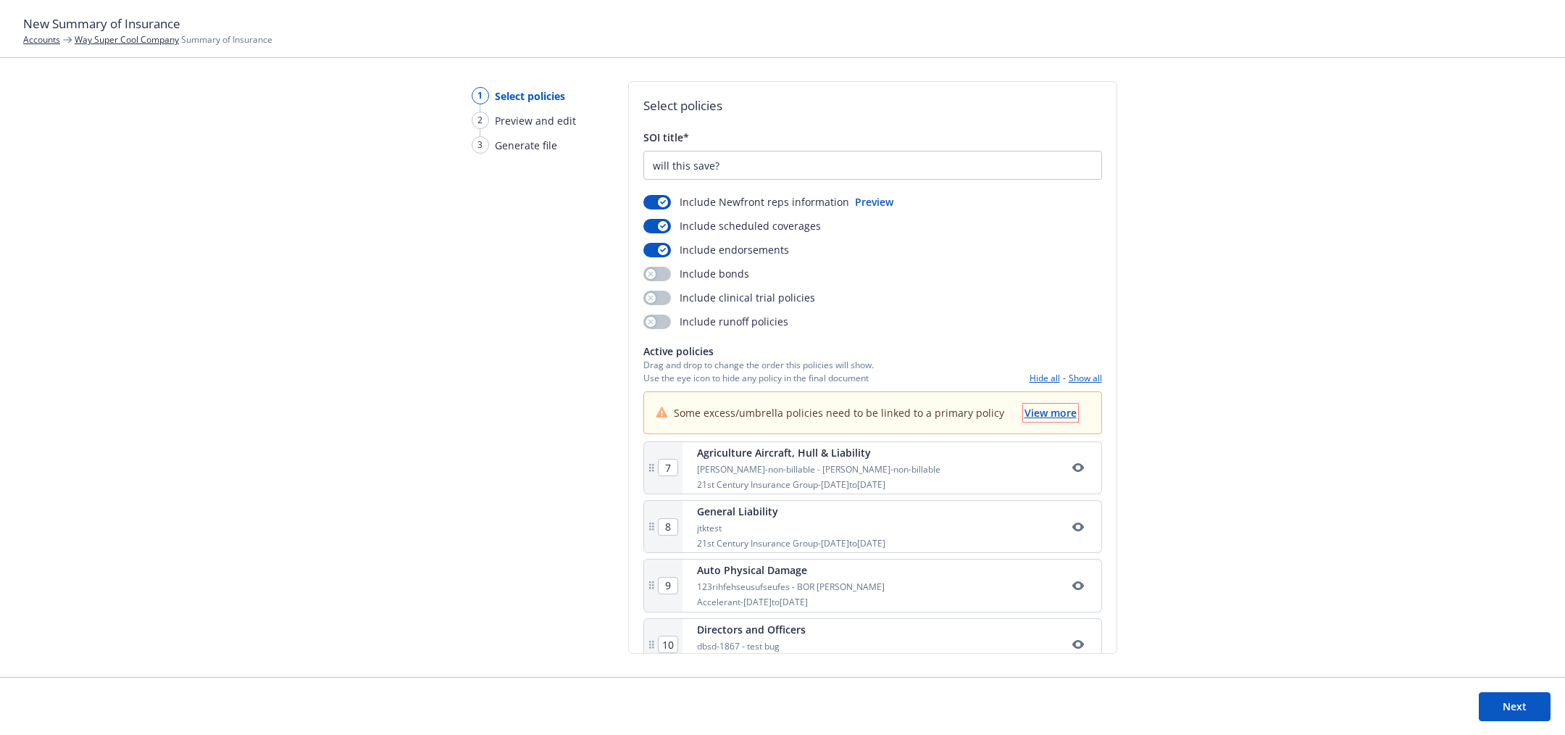
click at [1043, 406] on span "View more" at bounding box center [1050, 413] width 52 height 14
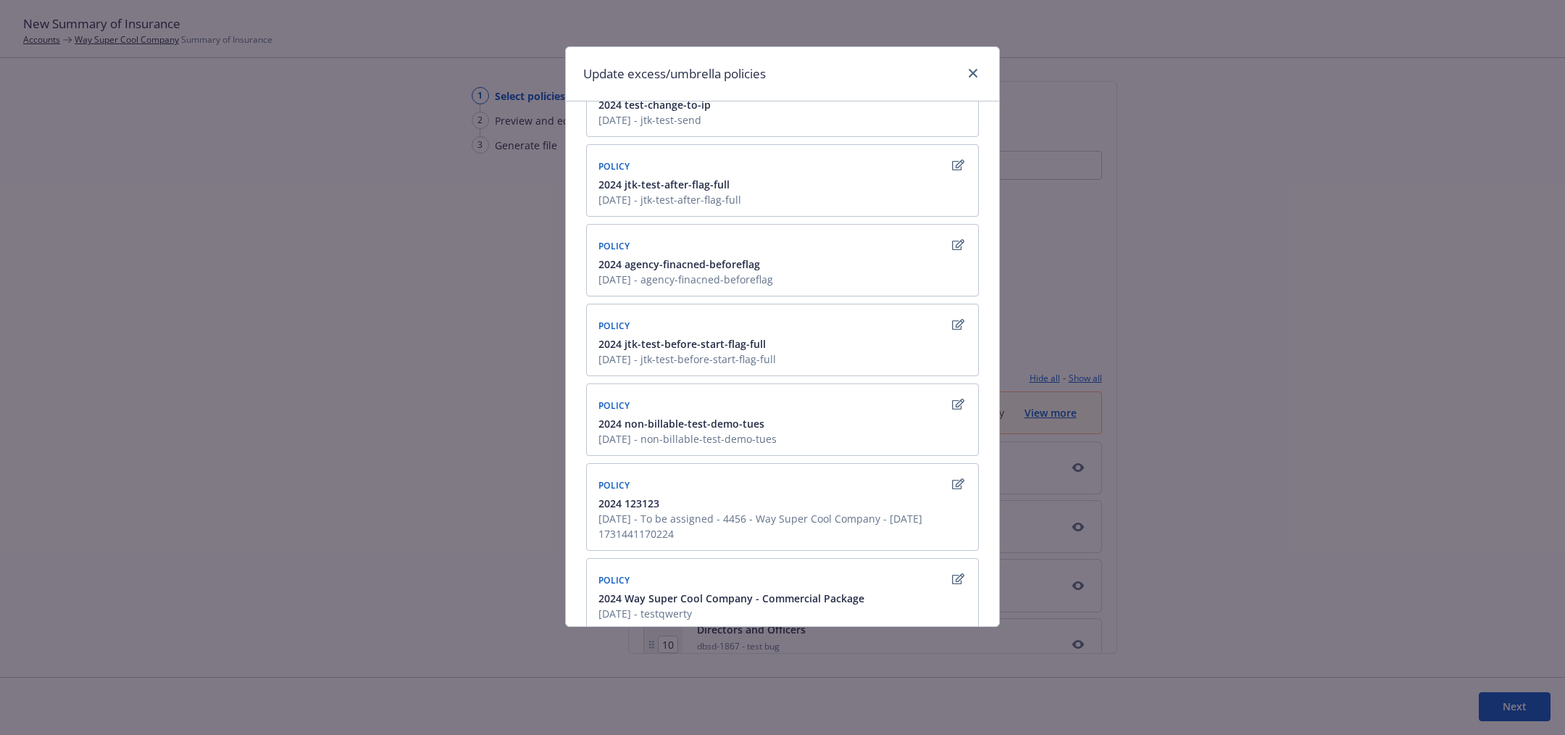
scroll to position [263, 0]
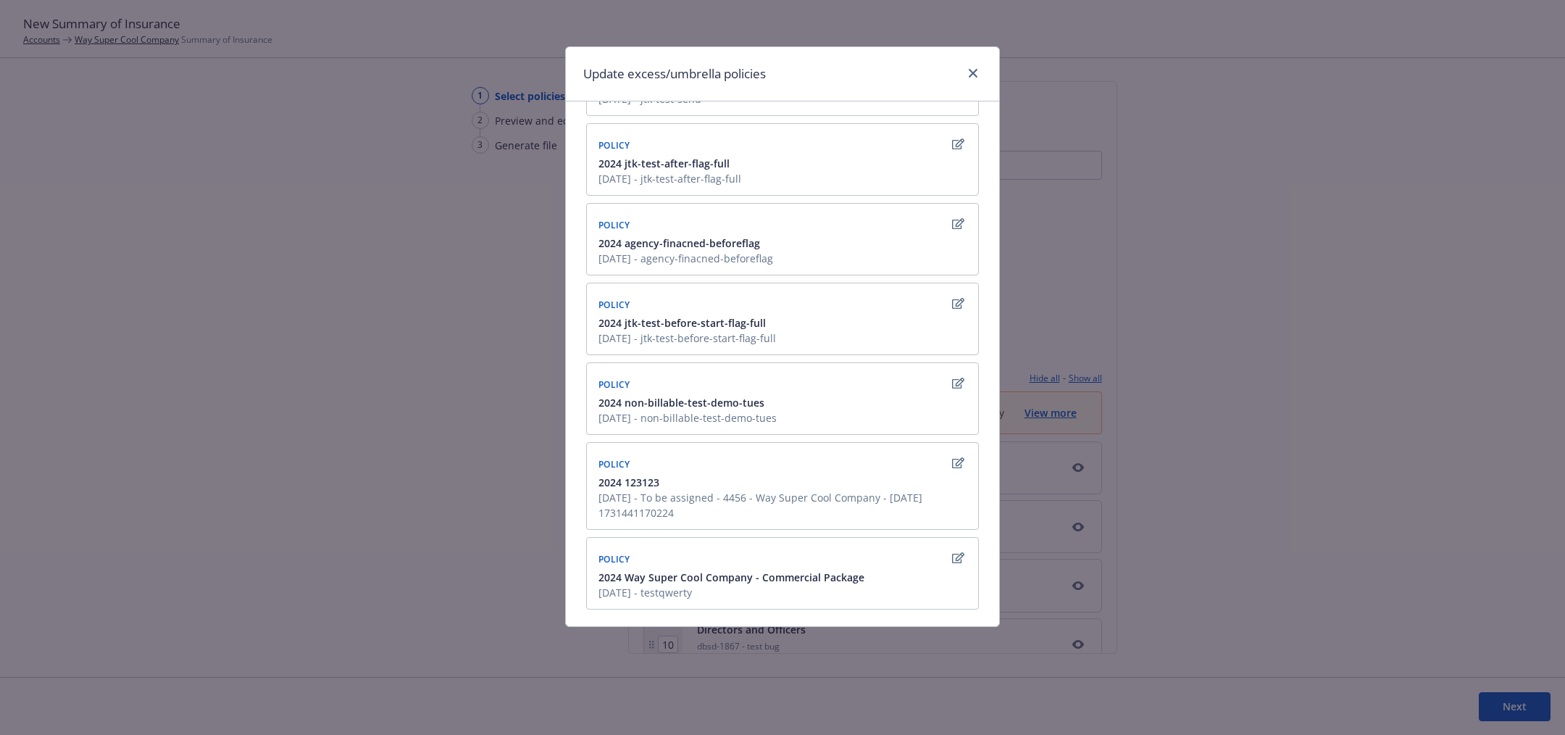
click at [952, 552] on icon "button" at bounding box center [958, 558] width 12 height 12
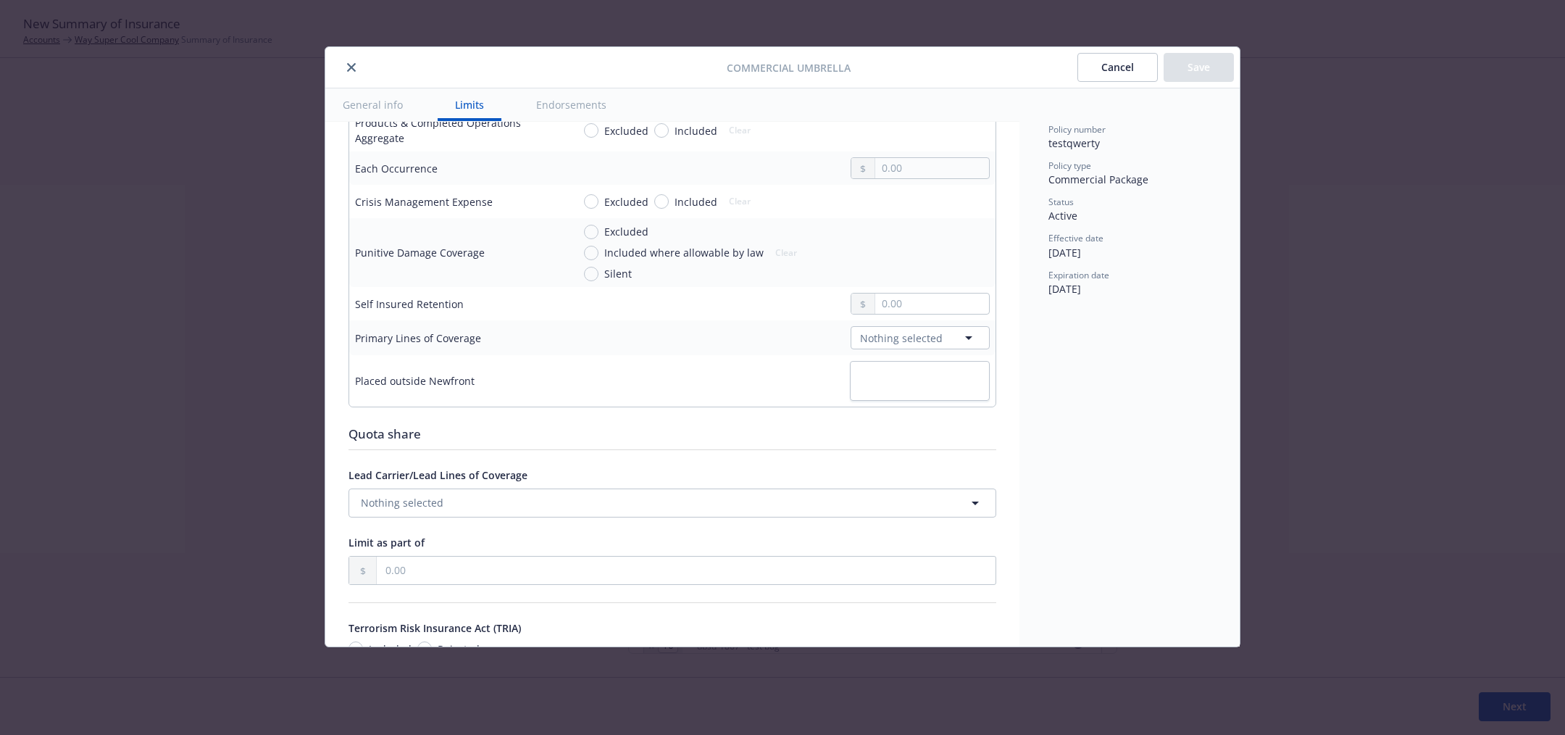
scroll to position [448, 0]
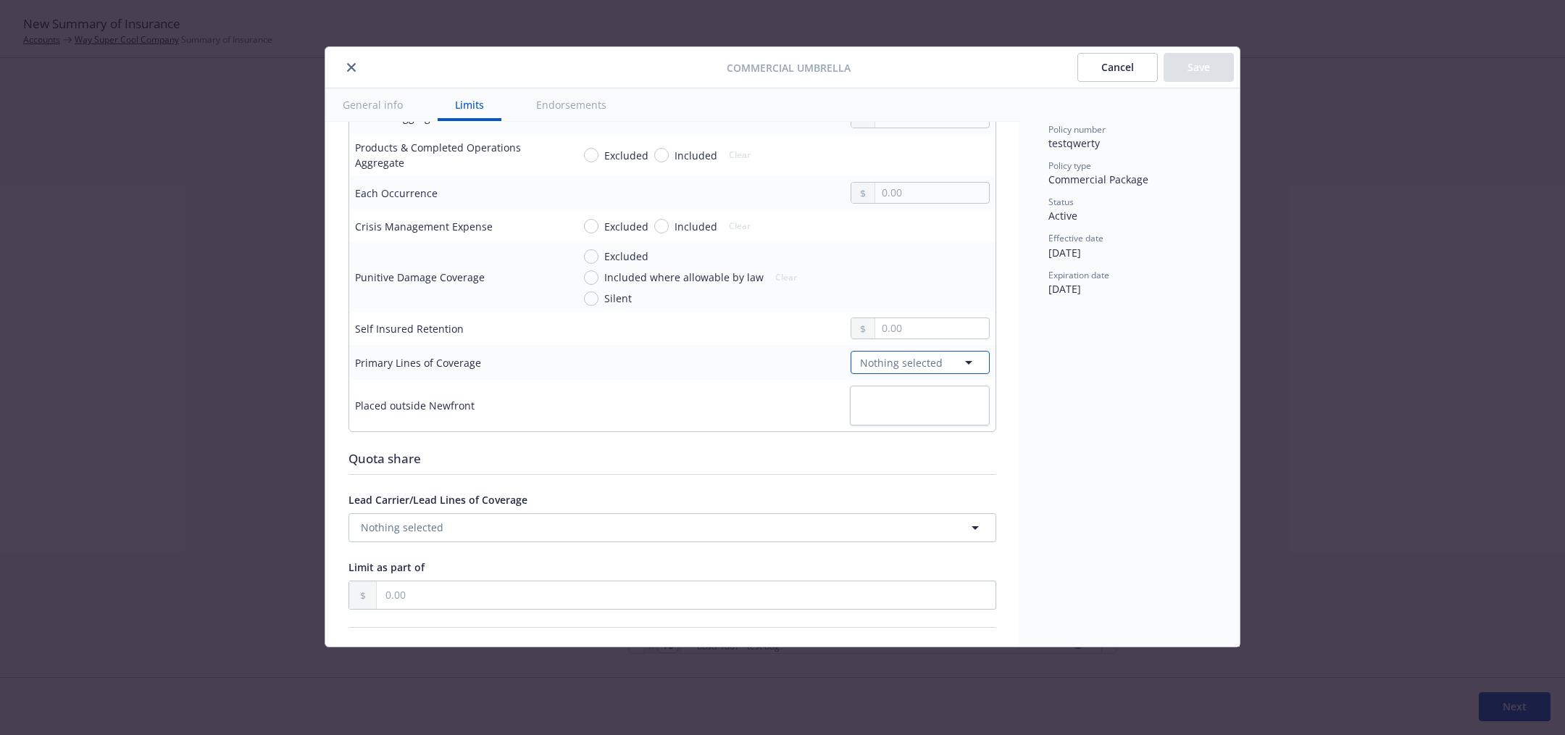
click at [903, 362] on span "Nothing selected" at bounding box center [901, 362] width 83 height 15
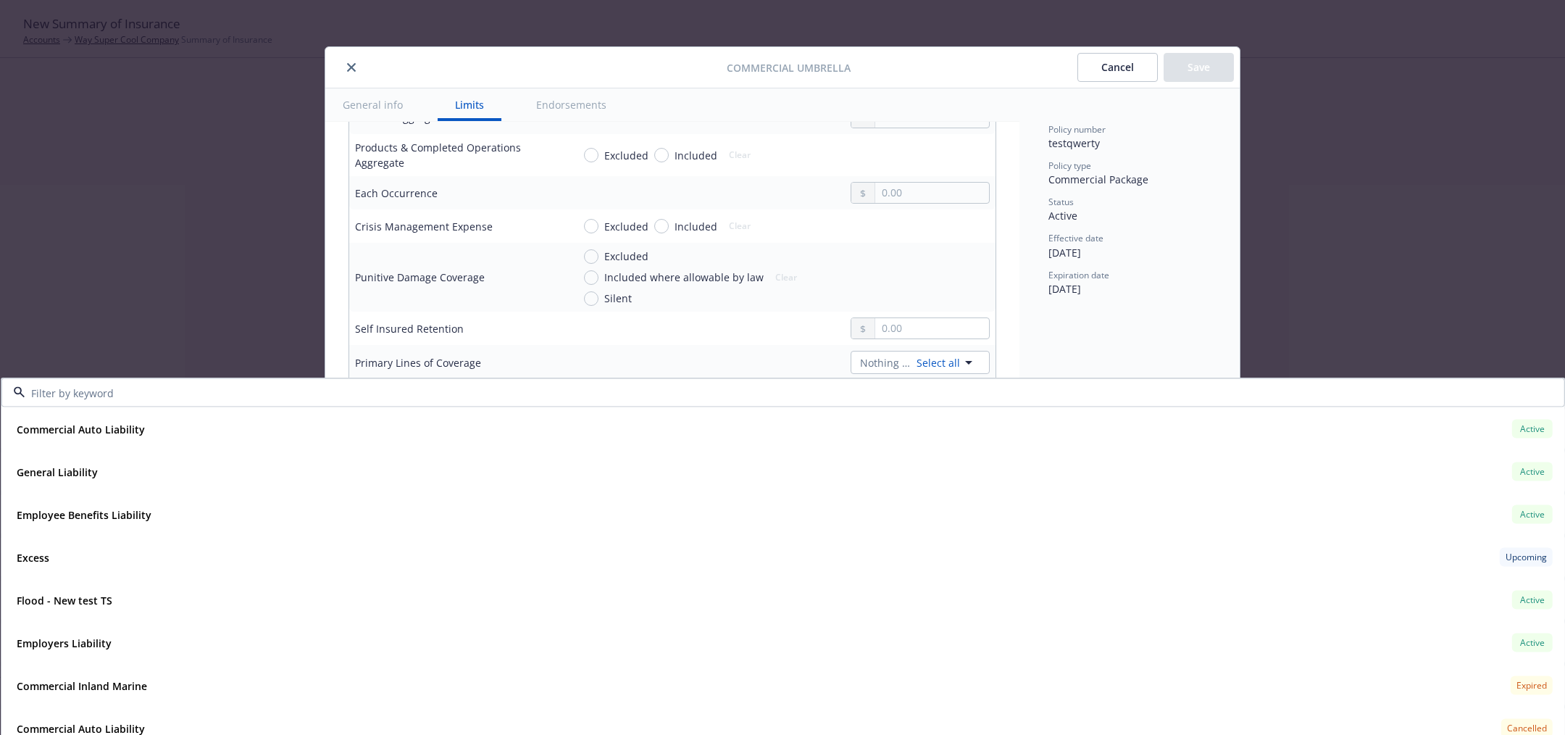
click at [905, 388] on input at bounding box center [780, 392] width 1510 height 15
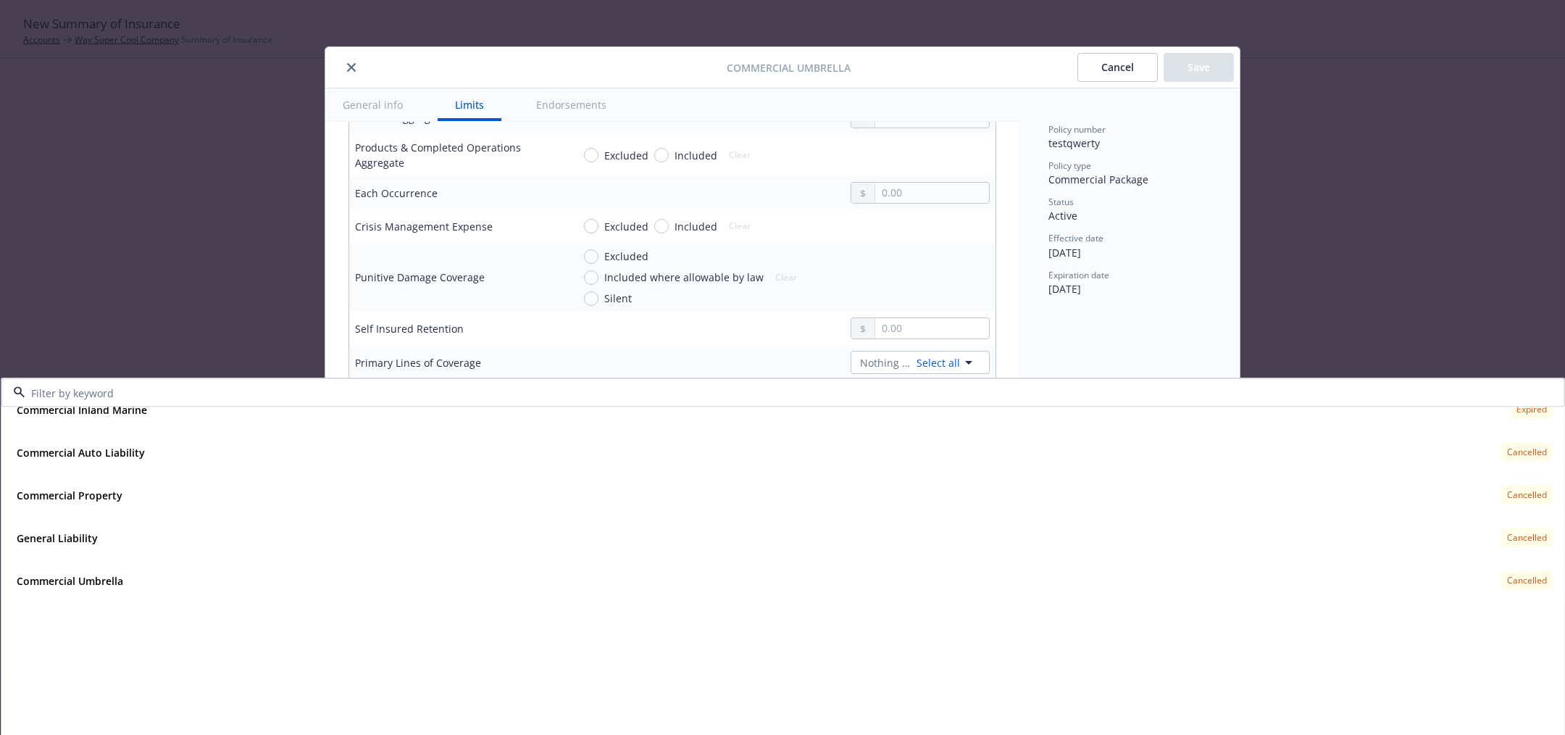
scroll to position [0, 0]
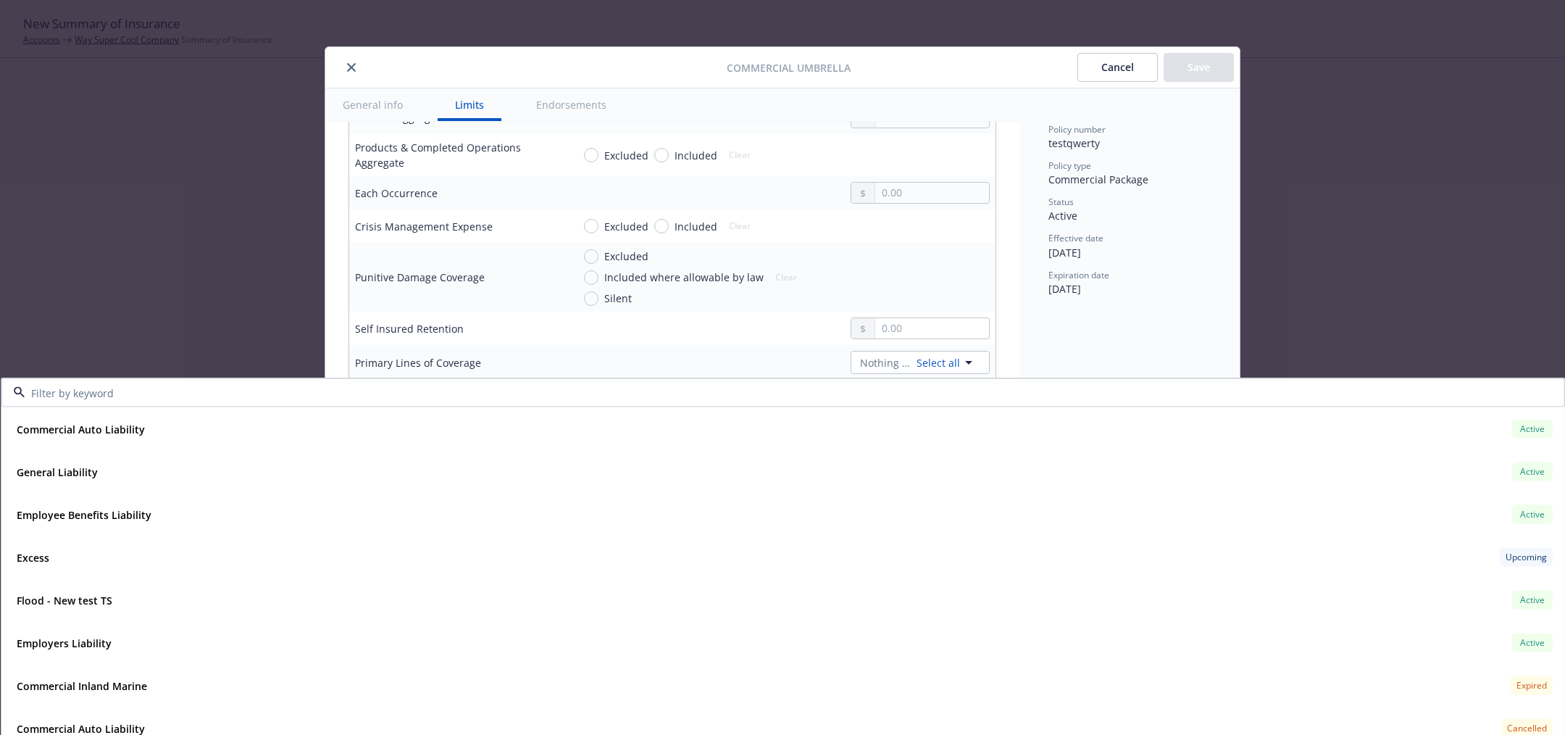
click at [1387, 198] on div "Commercial Umbrella Cancel Save General info Limits Endorsements Display name C…" at bounding box center [782, 367] width 1565 height 735
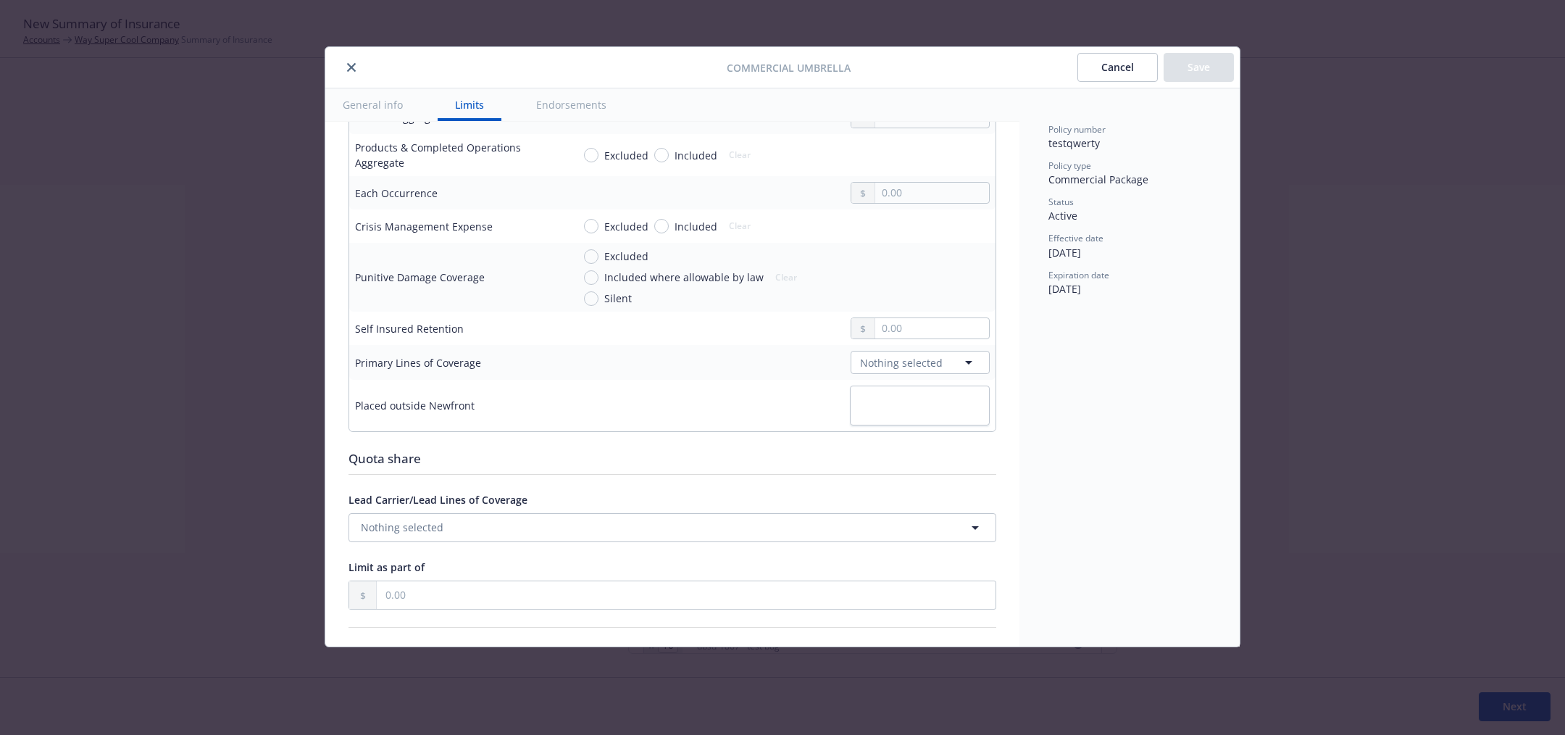
click at [1142, 67] on button "Cancel" at bounding box center [1117, 67] width 80 height 29
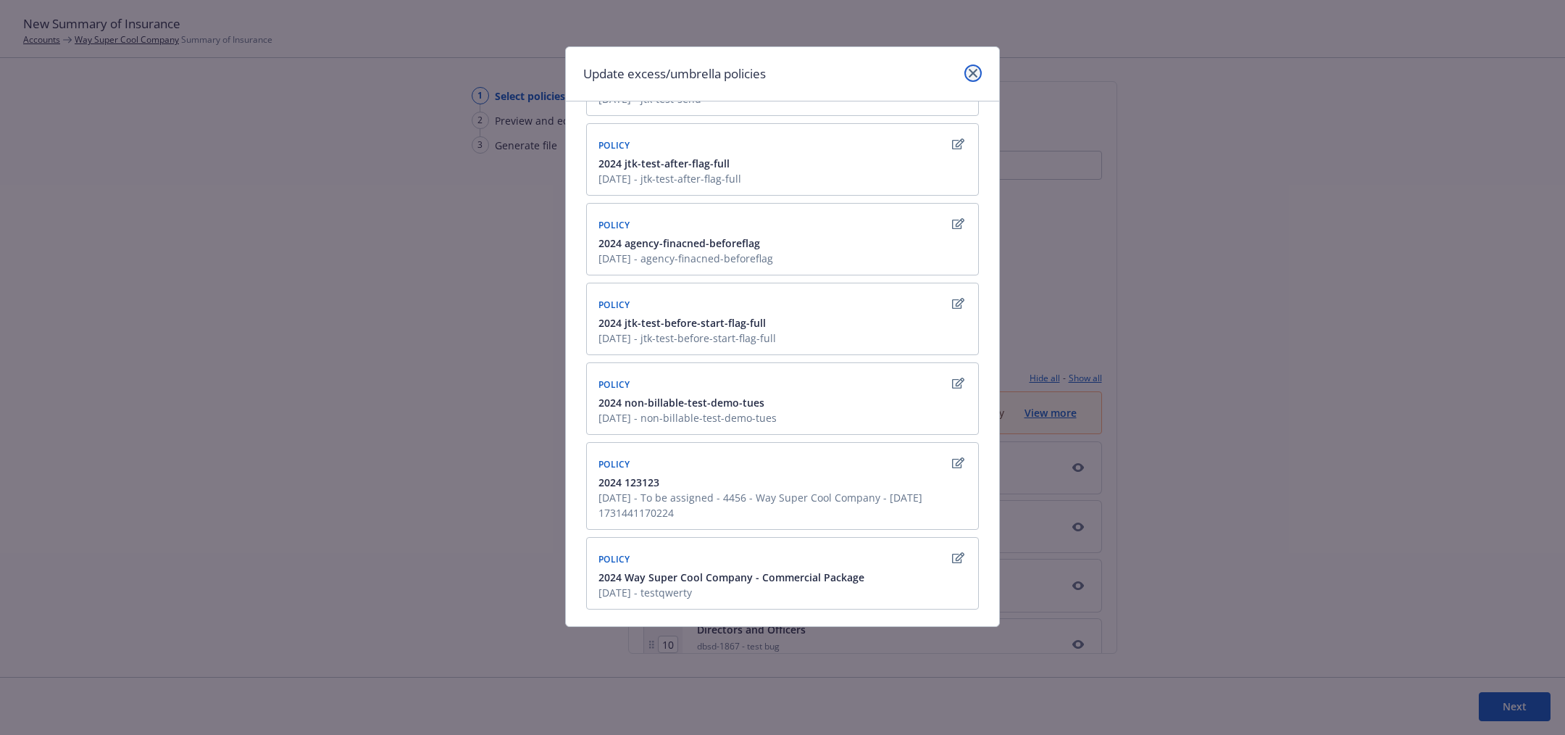
click at [971, 72] on icon "close" at bounding box center [973, 73] width 9 height 9
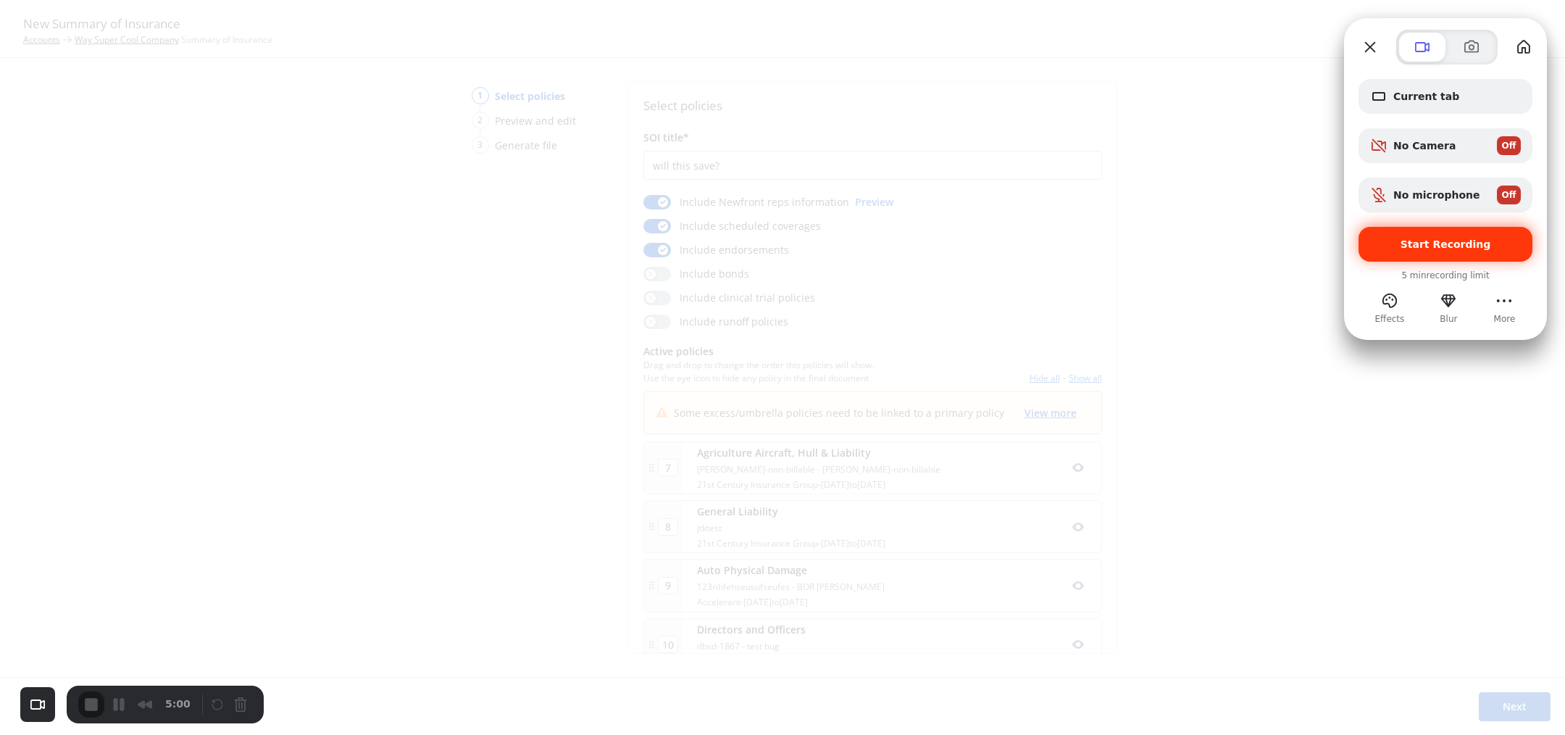
click at [1460, 250] on div "Start Recording" at bounding box center [1445, 244] width 174 height 35
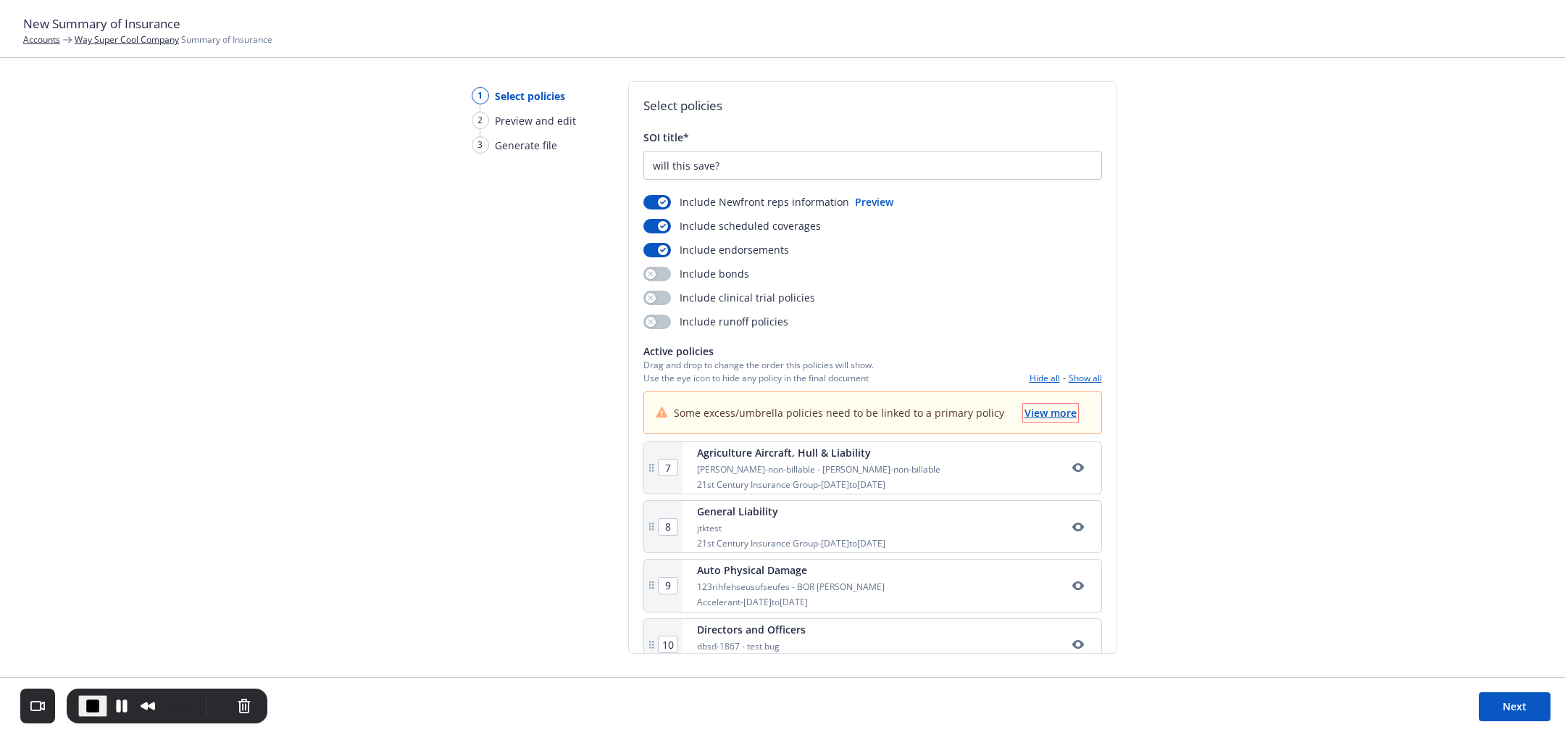
click at [1029, 409] on span "View more" at bounding box center [1050, 413] width 52 height 14
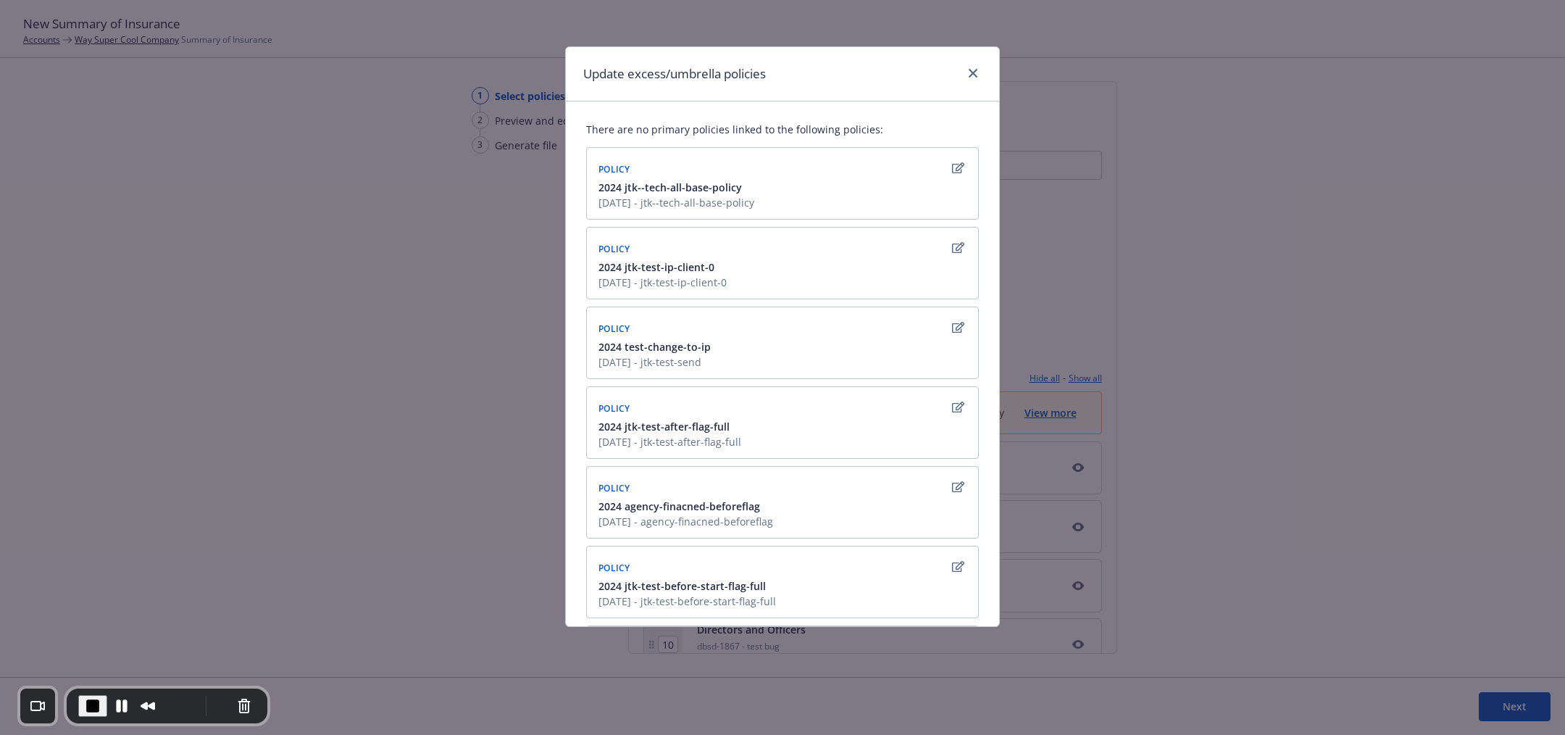
click at [952, 484] on icon "button" at bounding box center [958, 487] width 12 height 12
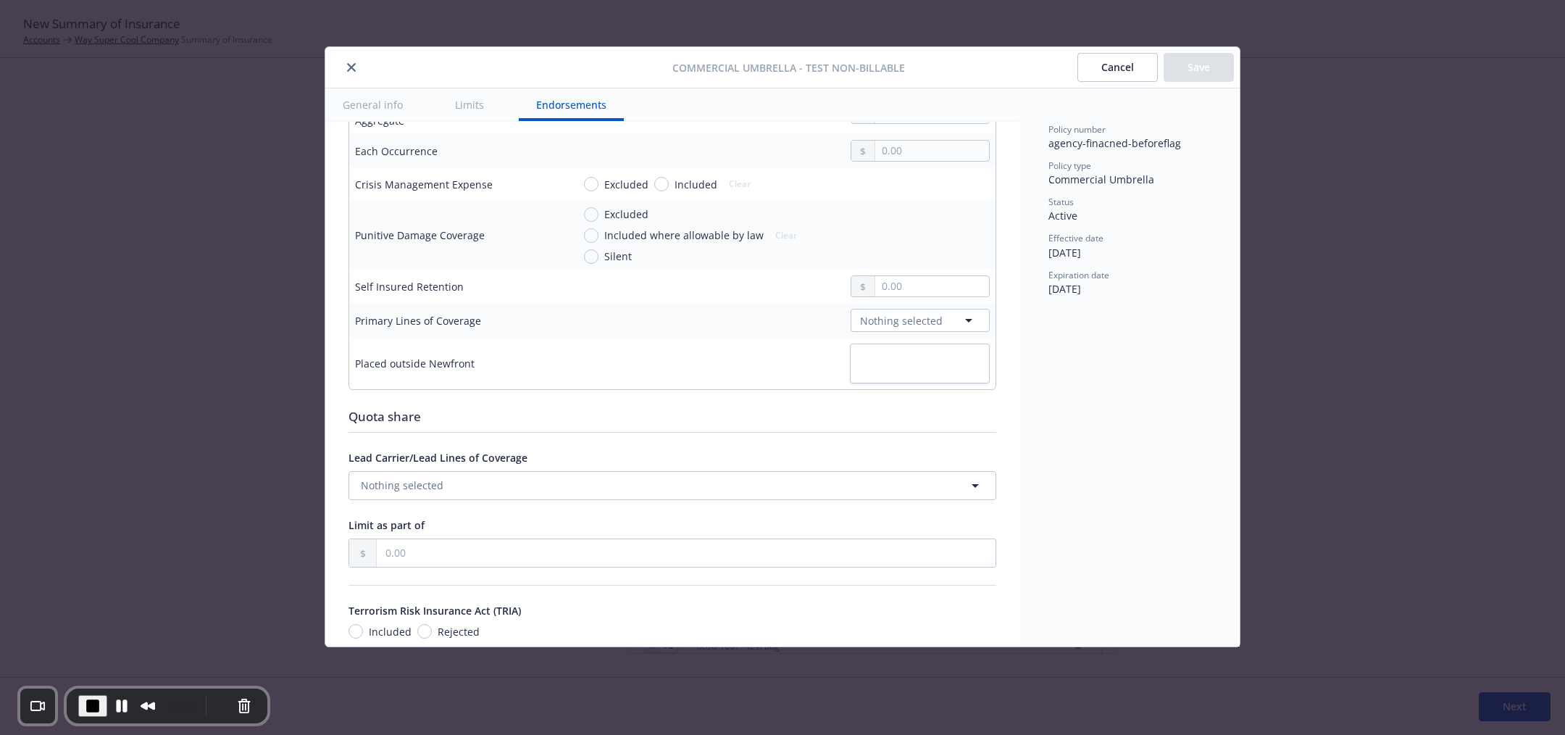
scroll to position [396, 0]
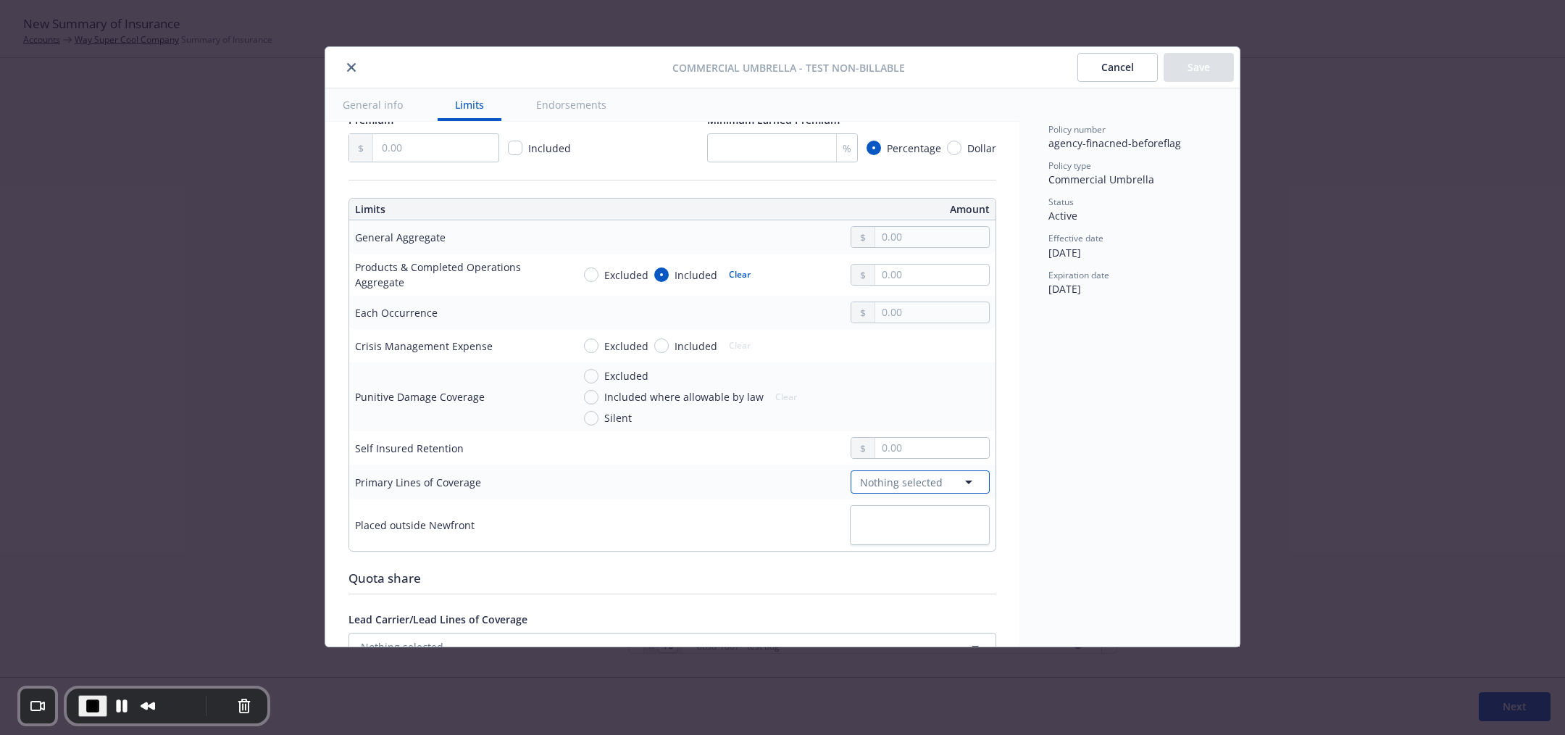
click at [894, 470] on button "Nothing selected" at bounding box center [920, 481] width 139 height 23
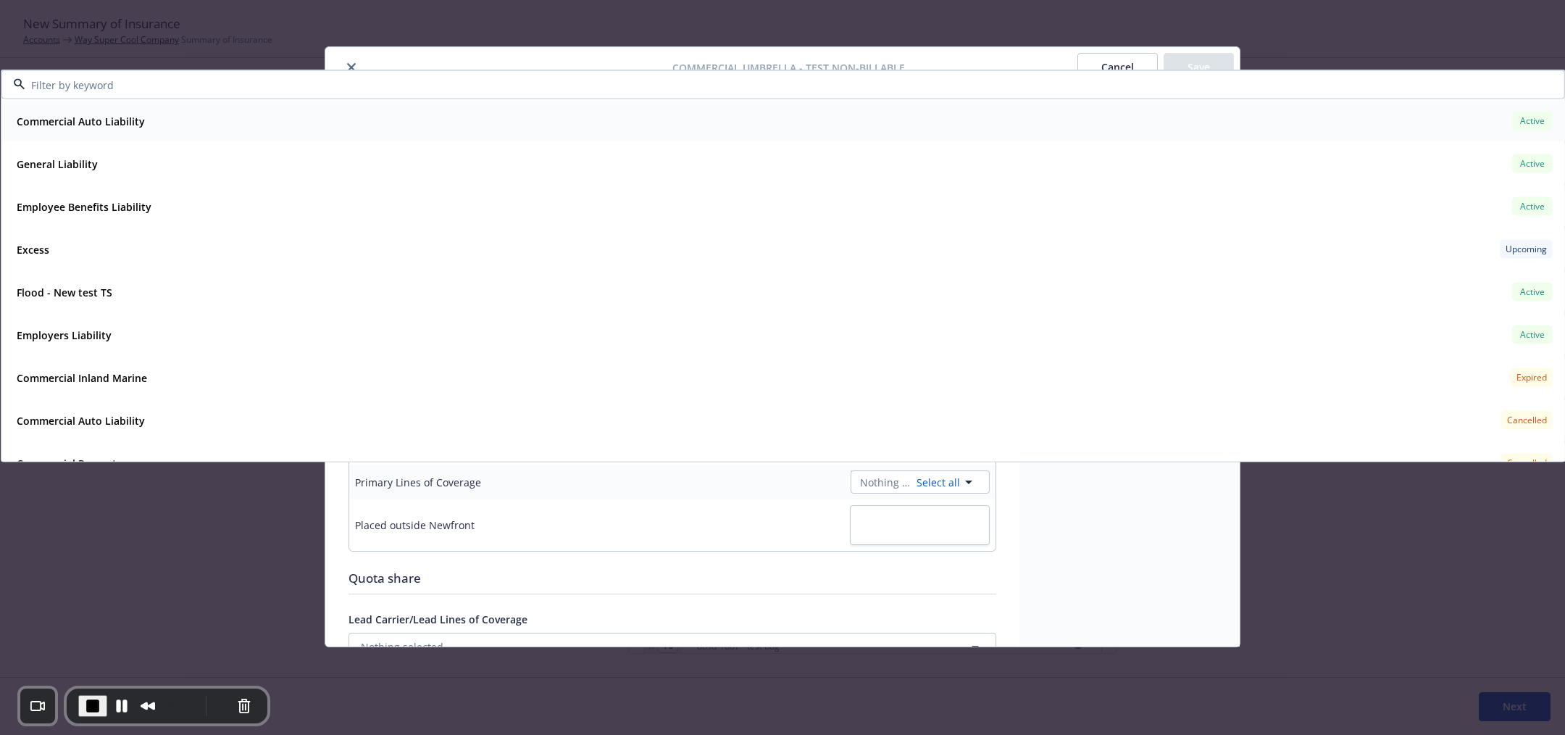
click at [1297, 110] on div "Commercial Auto Liability Active" at bounding box center [783, 121] width 1545 height 25
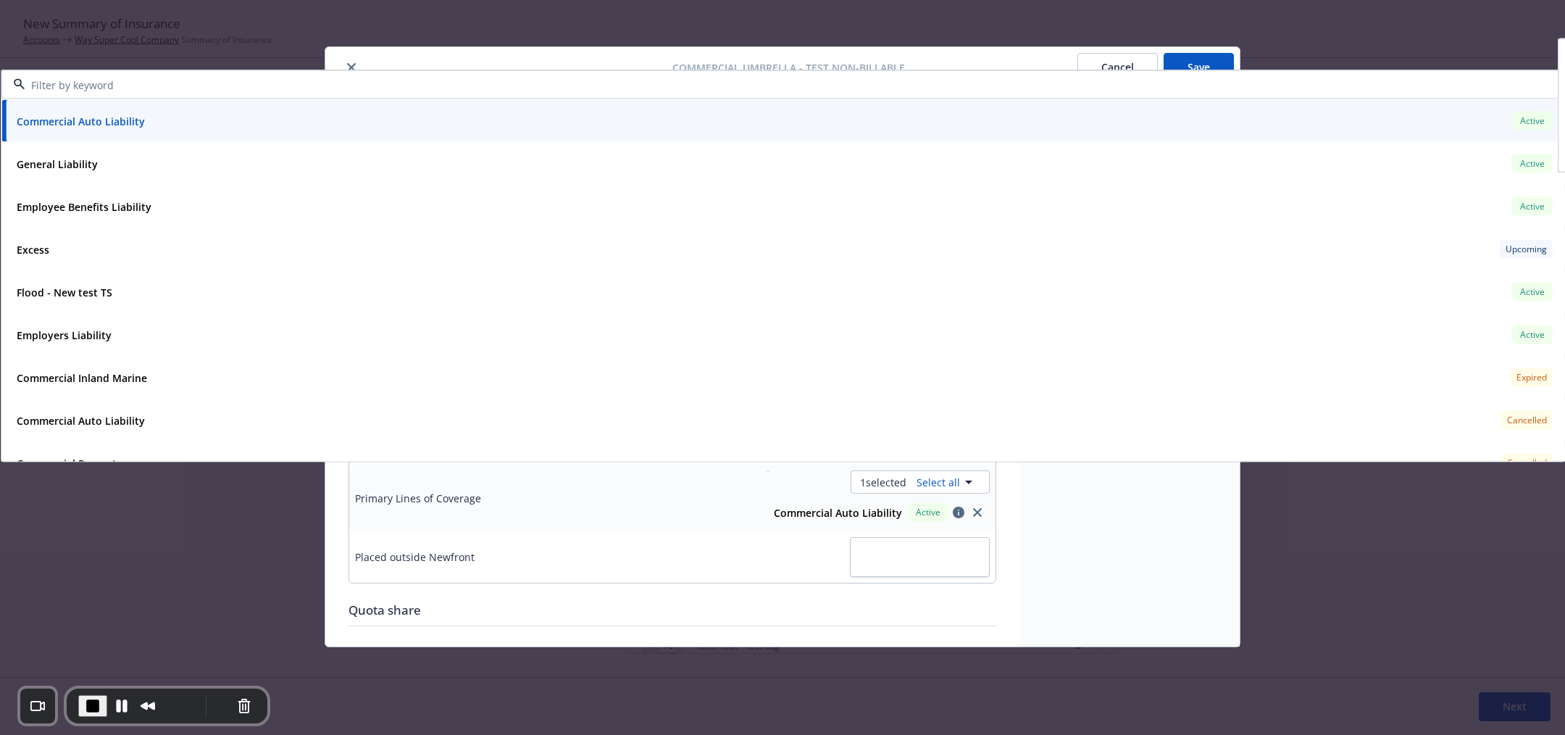
click at [206, 109] on div "Commercial Auto Liability Active" at bounding box center [783, 121] width 1545 height 25
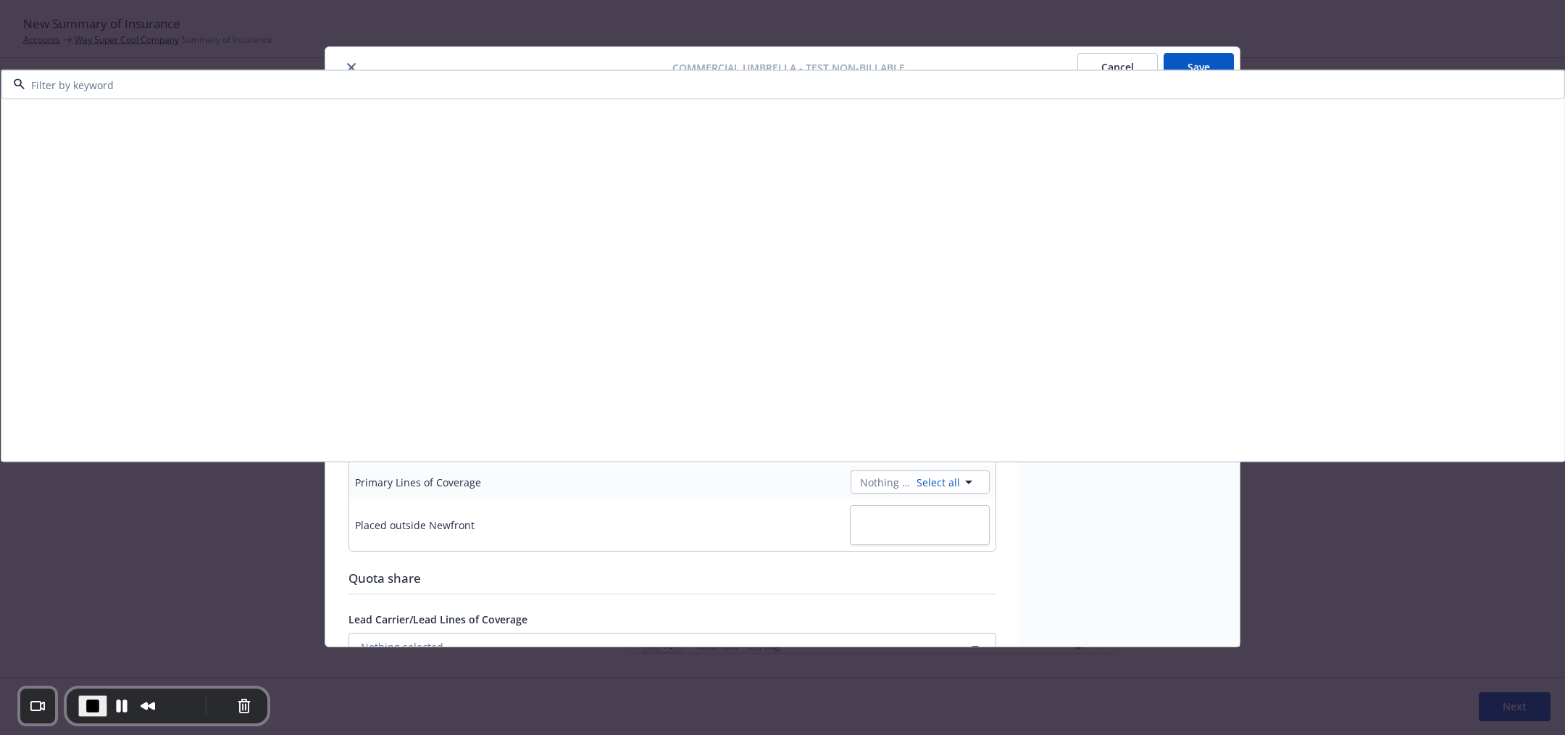
scroll to position [761, 0]
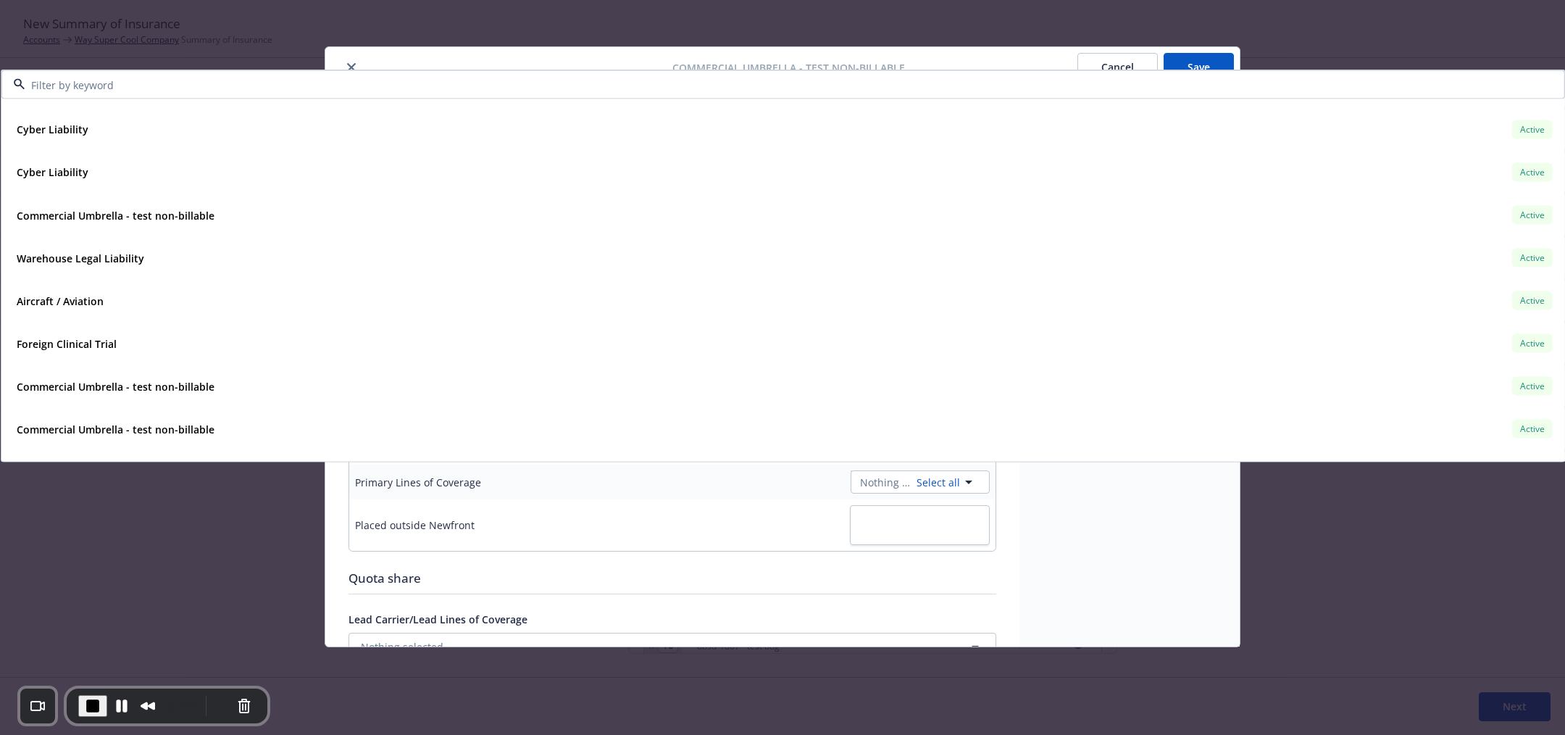
click at [1140, 532] on div "Policy number agency-finacned-beforeflag Policy type Commercial Umbrella Status…" at bounding box center [1129, 367] width 220 height 558
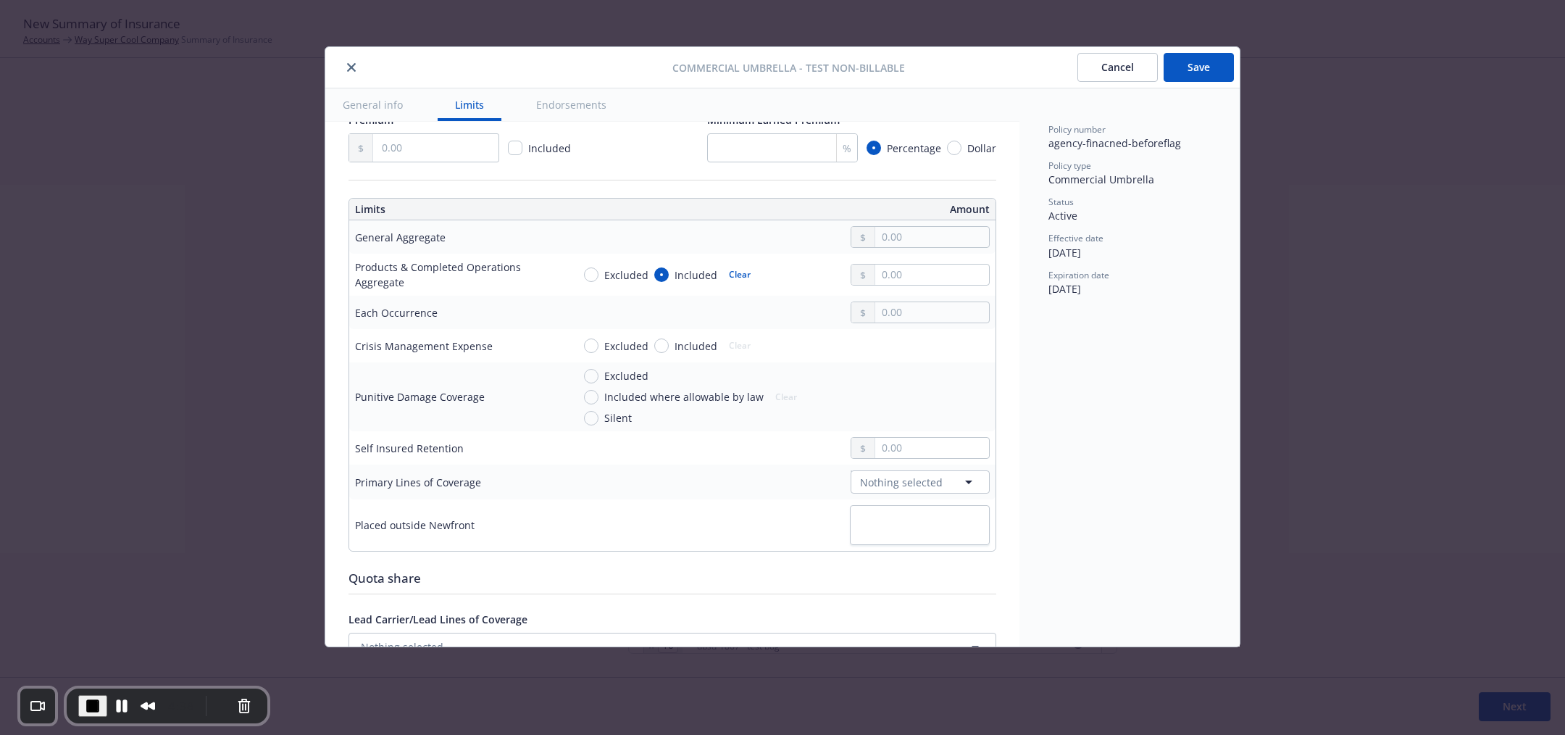
click at [1121, 60] on button "Cancel" at bounding box center [1117, 67] width 80 height 29
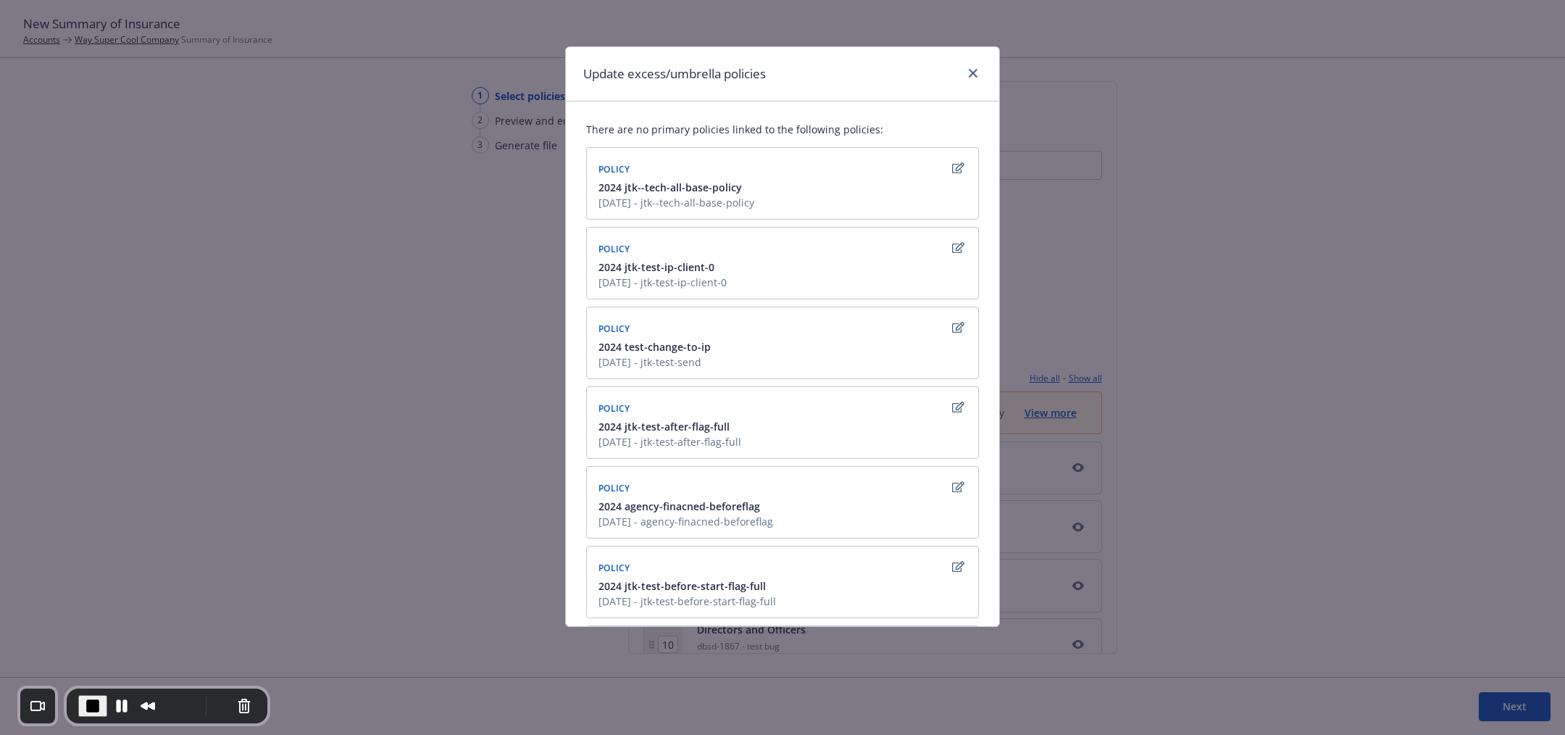
scroll to position [263, 0]
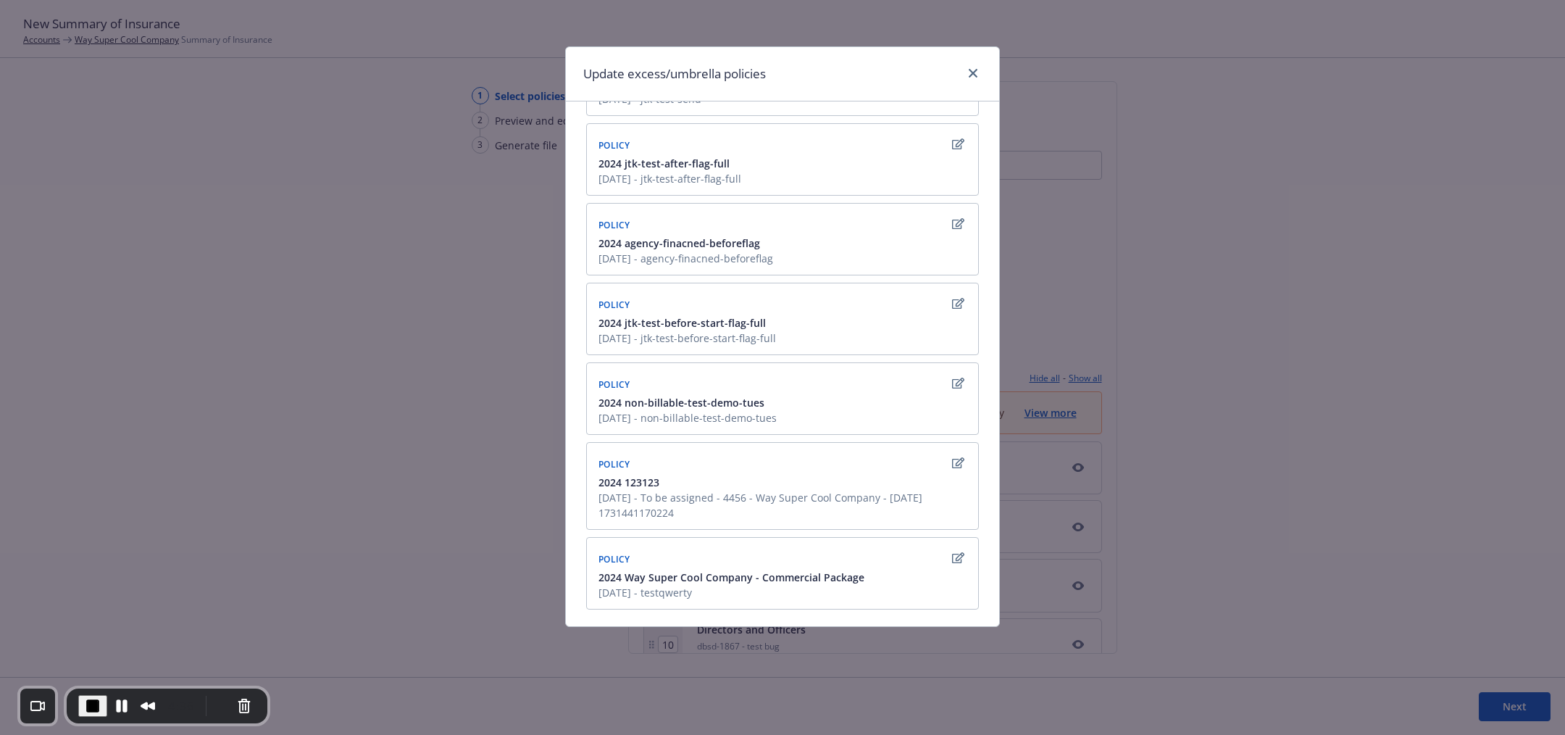
click at [952, 552] on icon "button" at bounding box center [958, 558] width 12 height 12
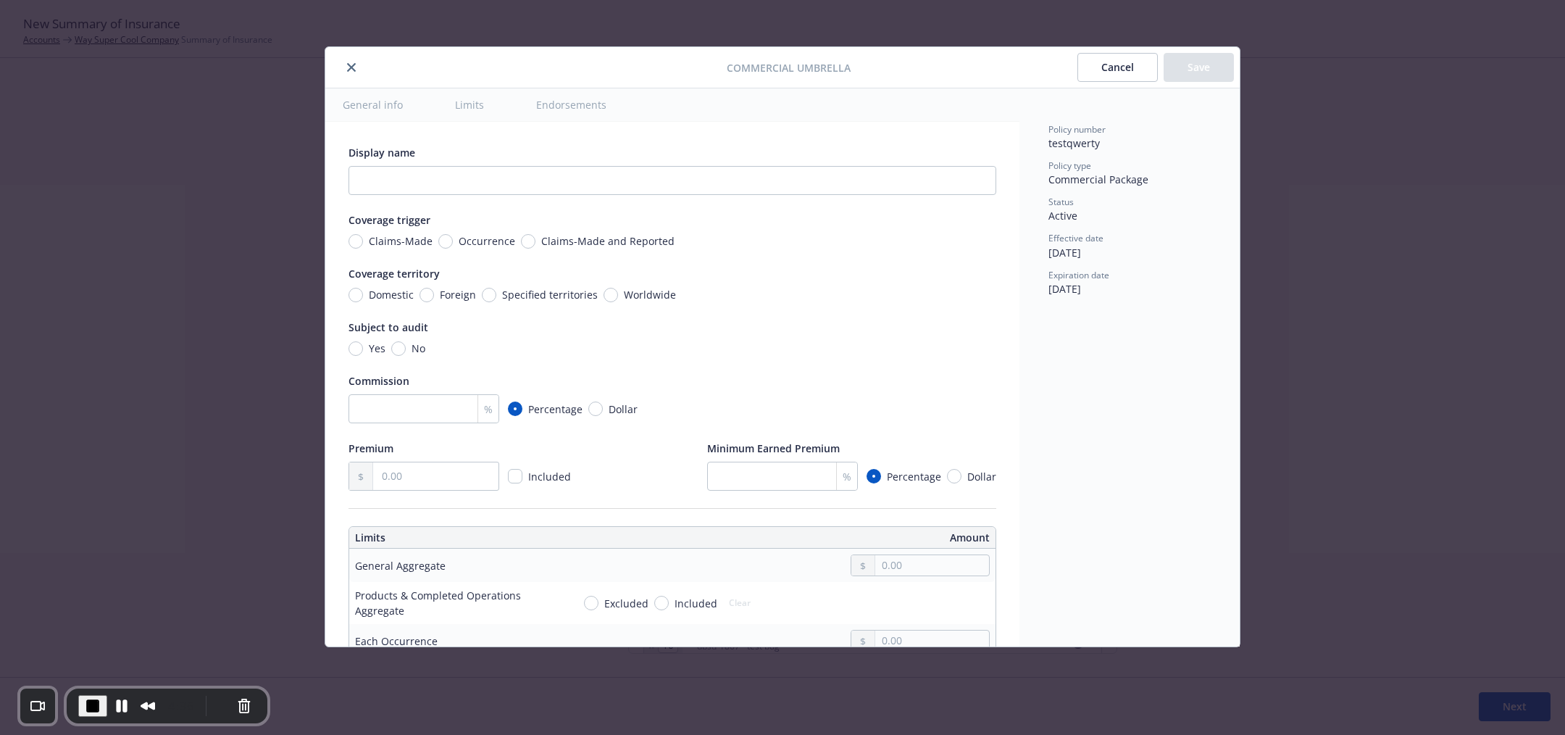
scroll to position [404, 0]
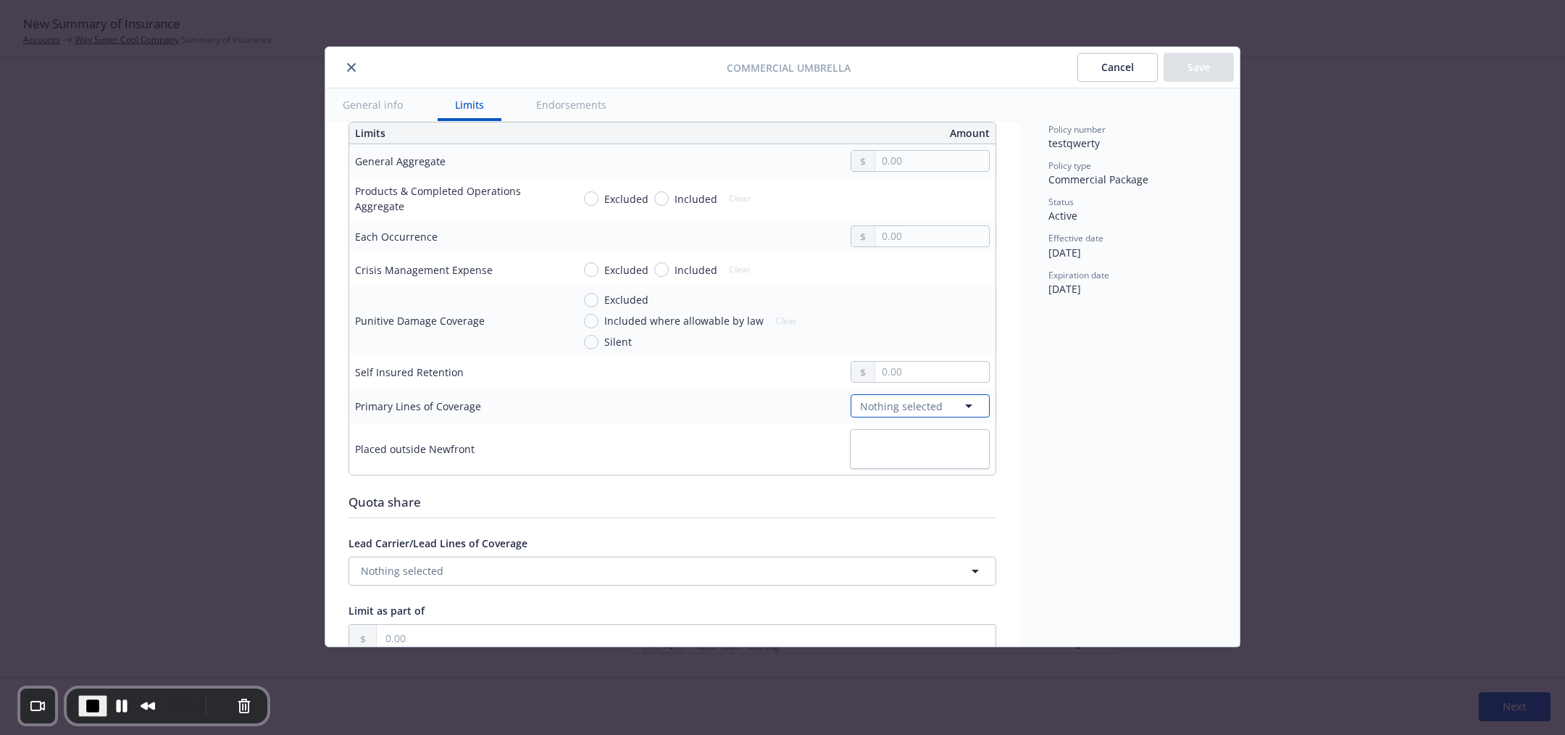
click at [916, 398] on span "Nothing selected" at bounding box center [901, 405] width 83 height 15
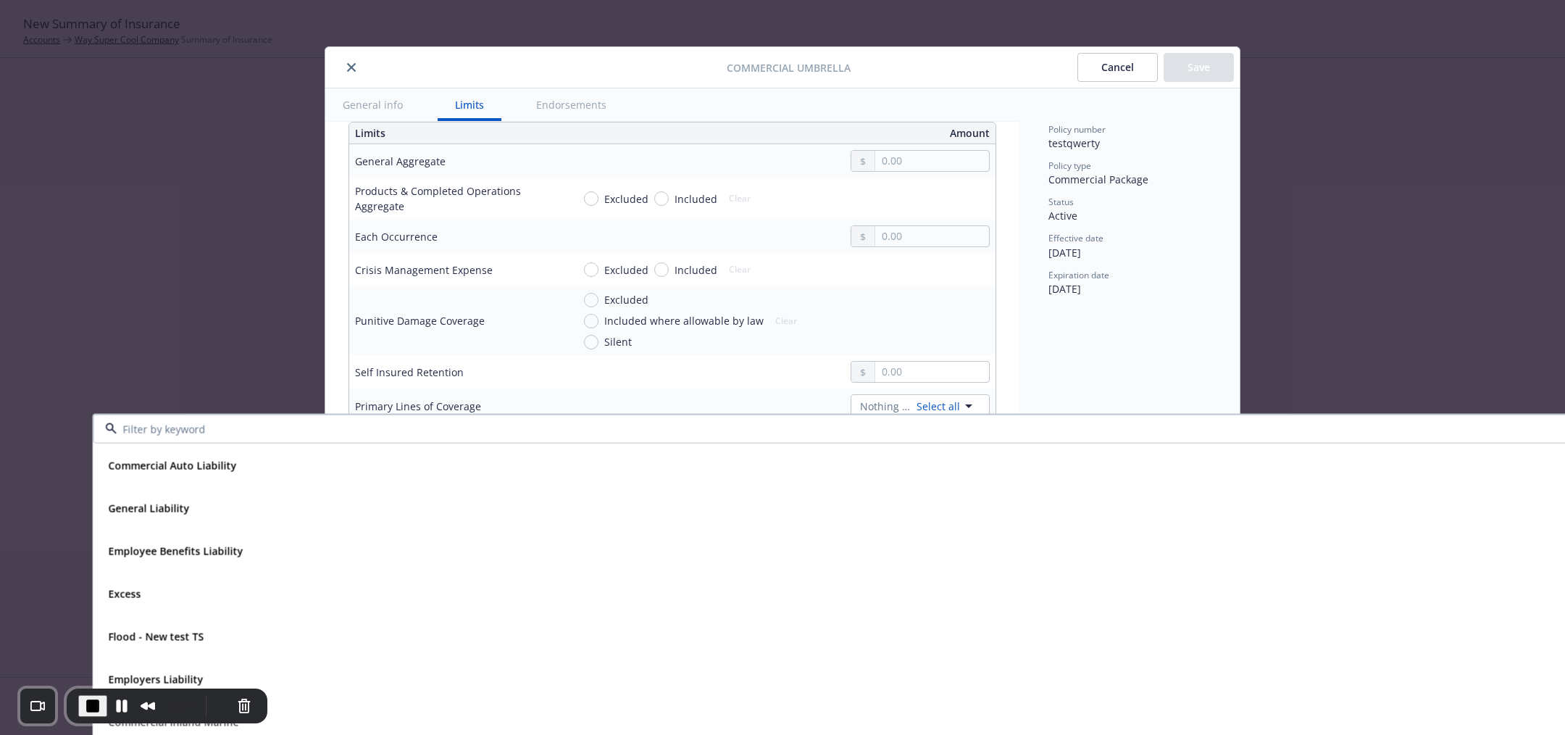
scroll to position [0, 91]
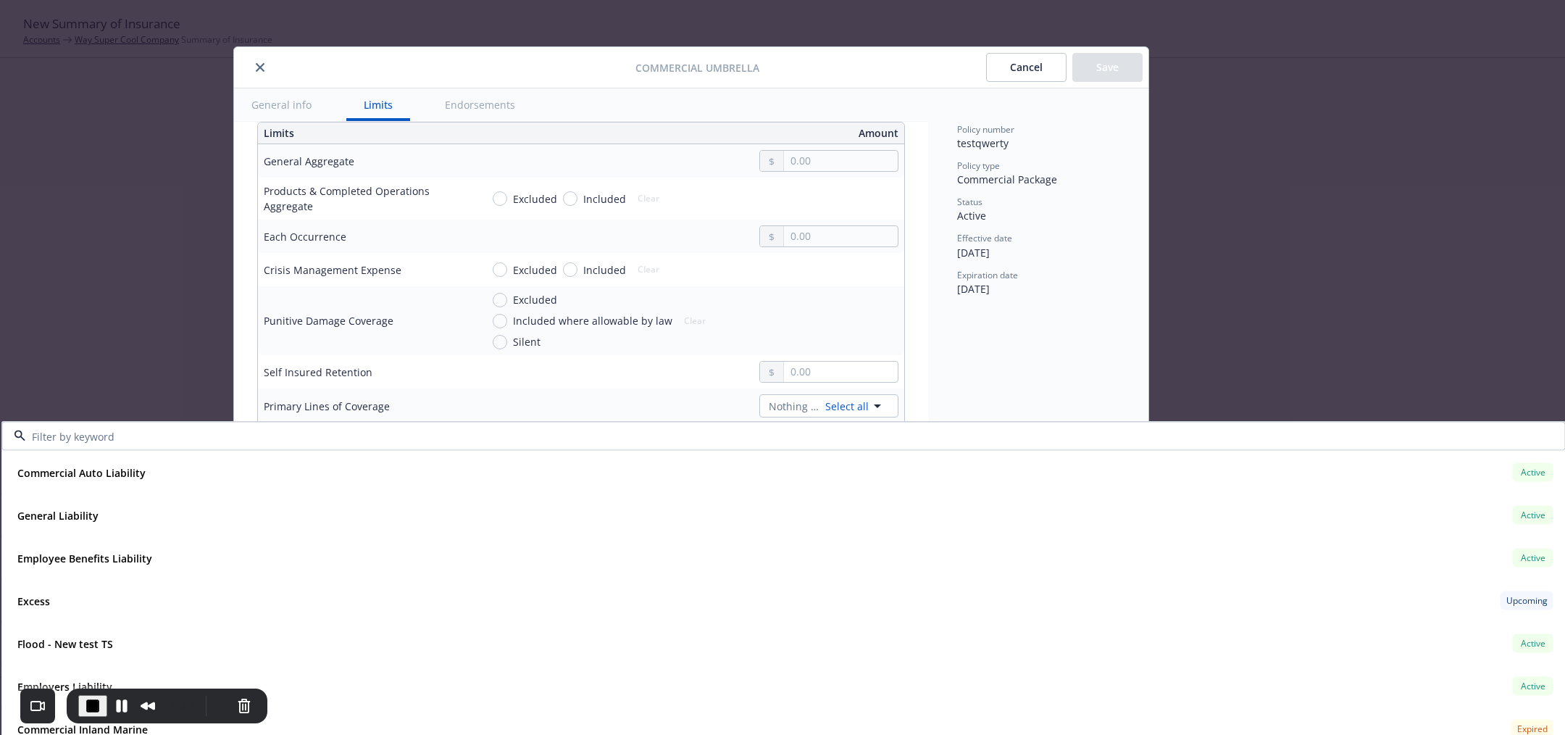
click at [1354, 233] on div "Commercial Umbrella Cancel Save General info Limits Endorsements Display name C…" at bounding box center [782, 367] width 1565 height 735
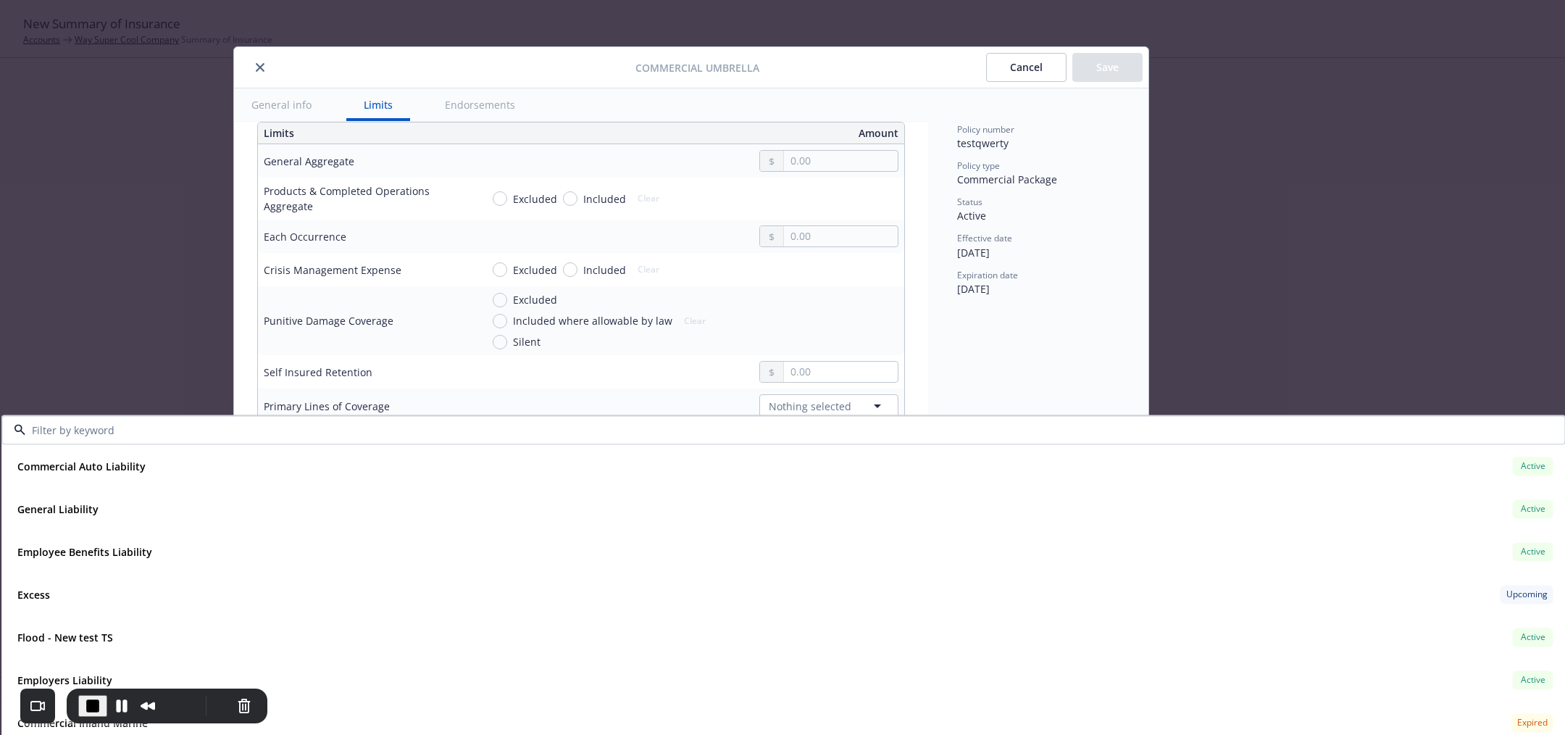
scroll to position [0, 0]
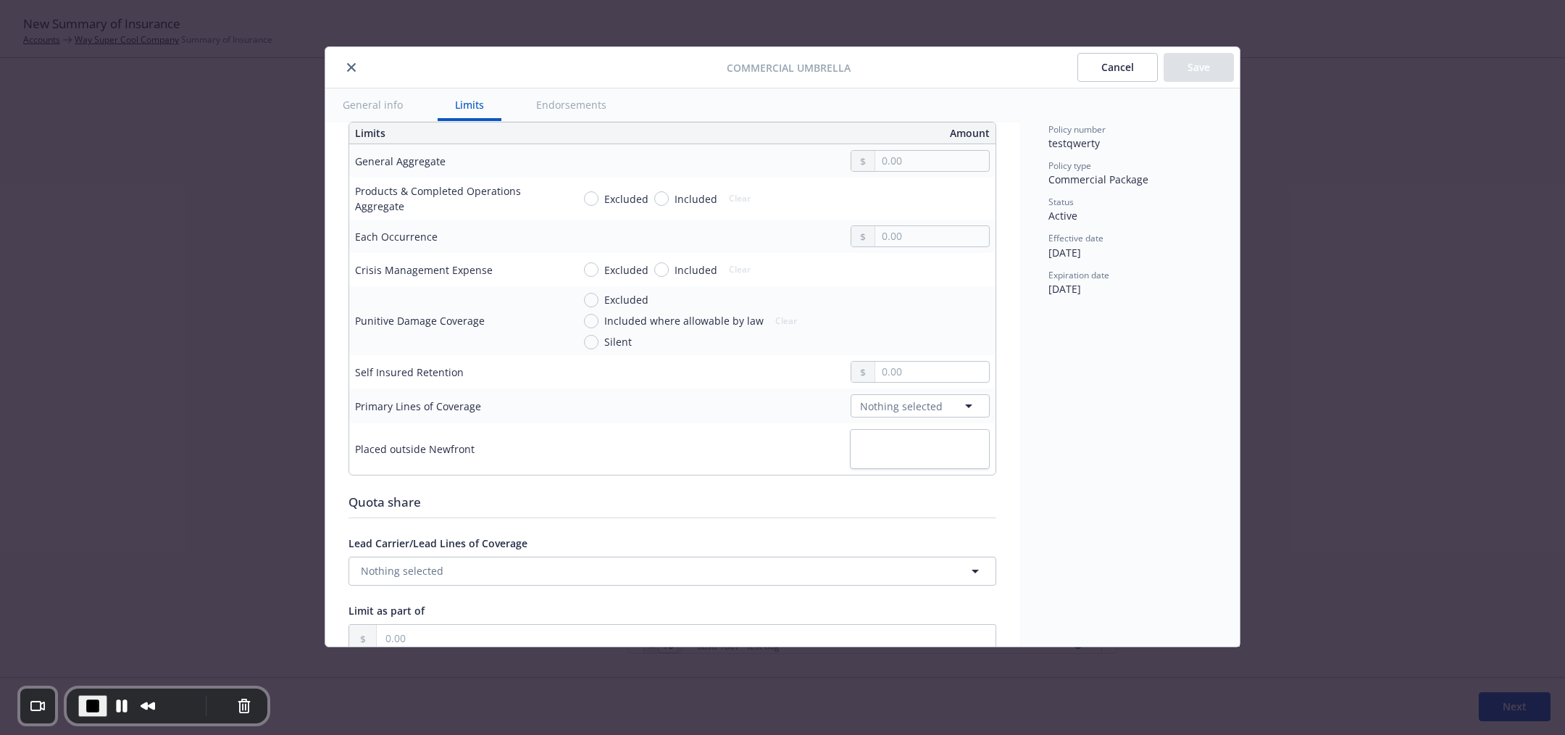
click at [95, 703] on span "End Recording" at bounding box center [92, 705] width 17 height 17
click at [348, 67] on icon "close" at bounding box center [351, 67] width 9 height 9
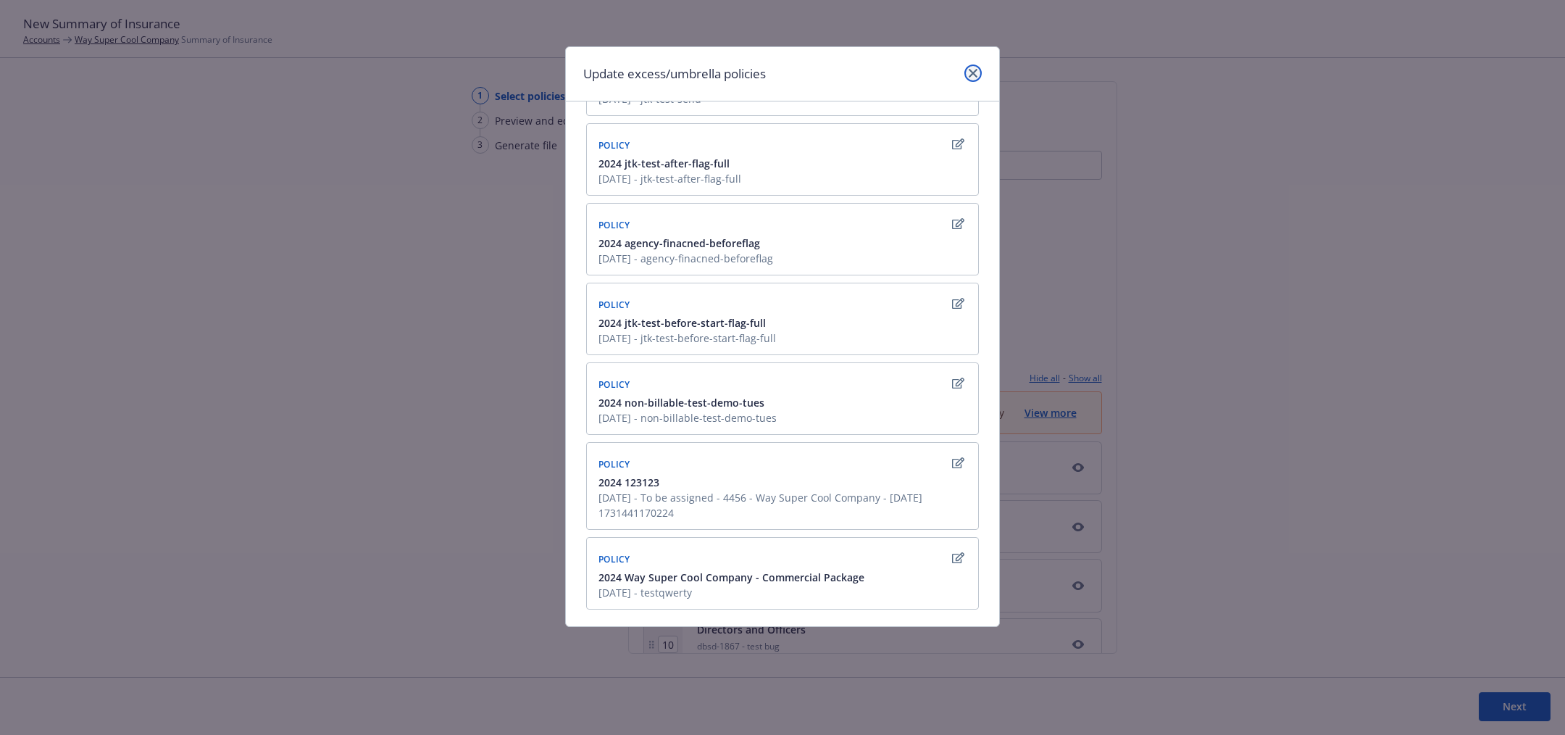
click at [969, 74] on icon "close" at bounding box center [973, 73] width 9 height 9
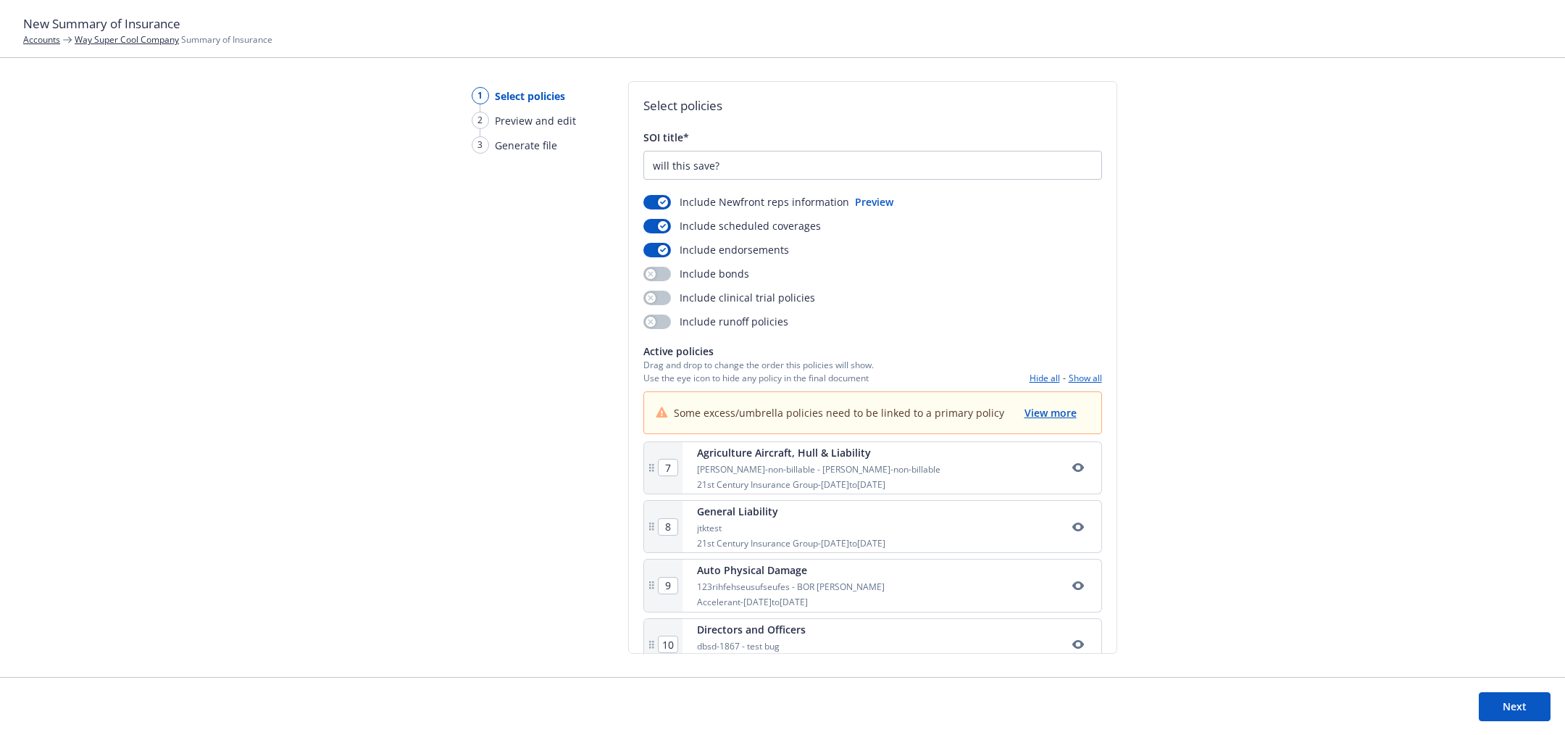
click at [129, 42] on link "Way Super Cool Company" at bounding box center [127, 39] width 104 height 12
